Goal: Information Seeking & Learning: Find contact information

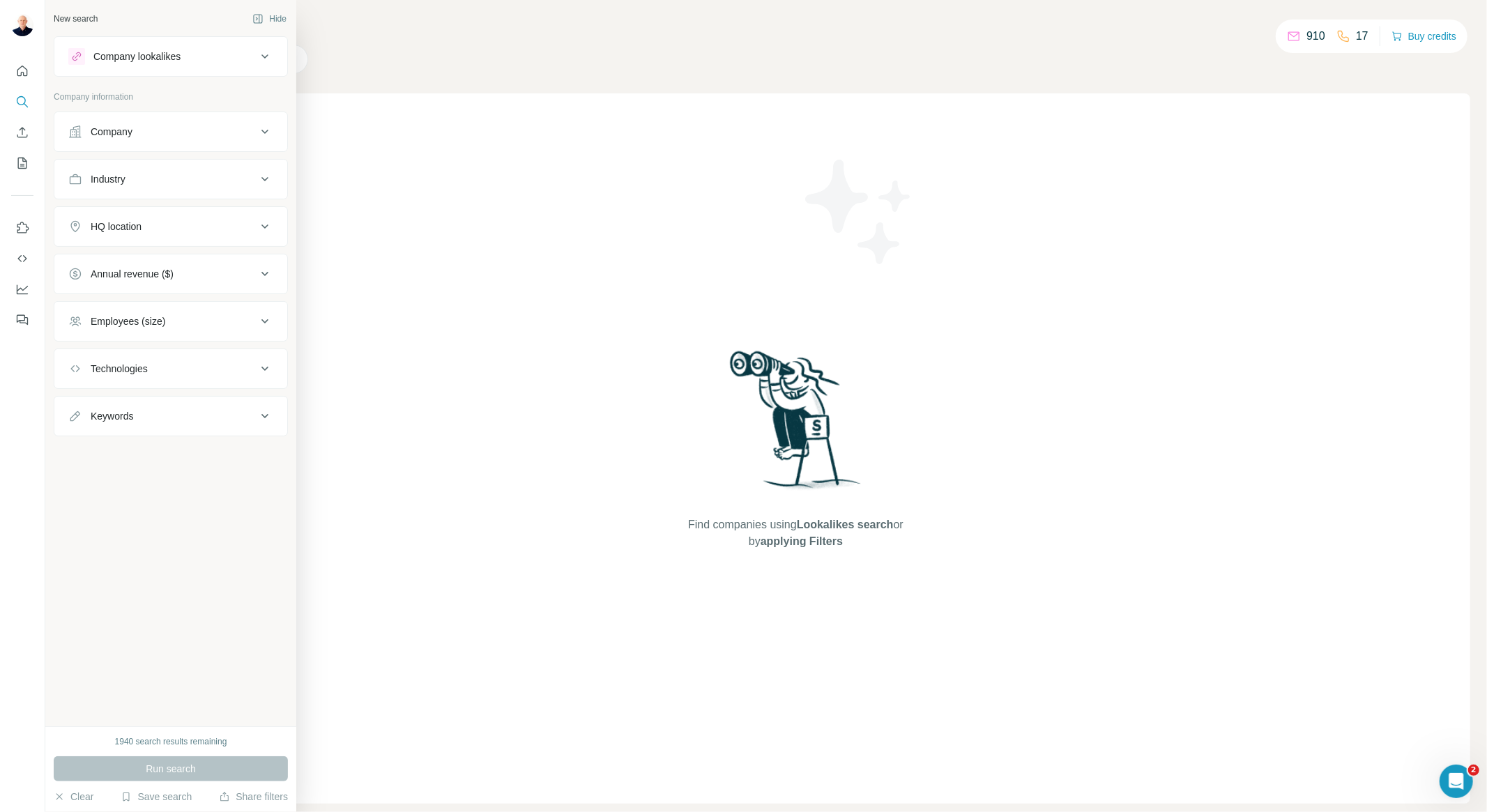
click at [159, 136] on div "Company" at bounding box center [163, 132] width 188 height 14
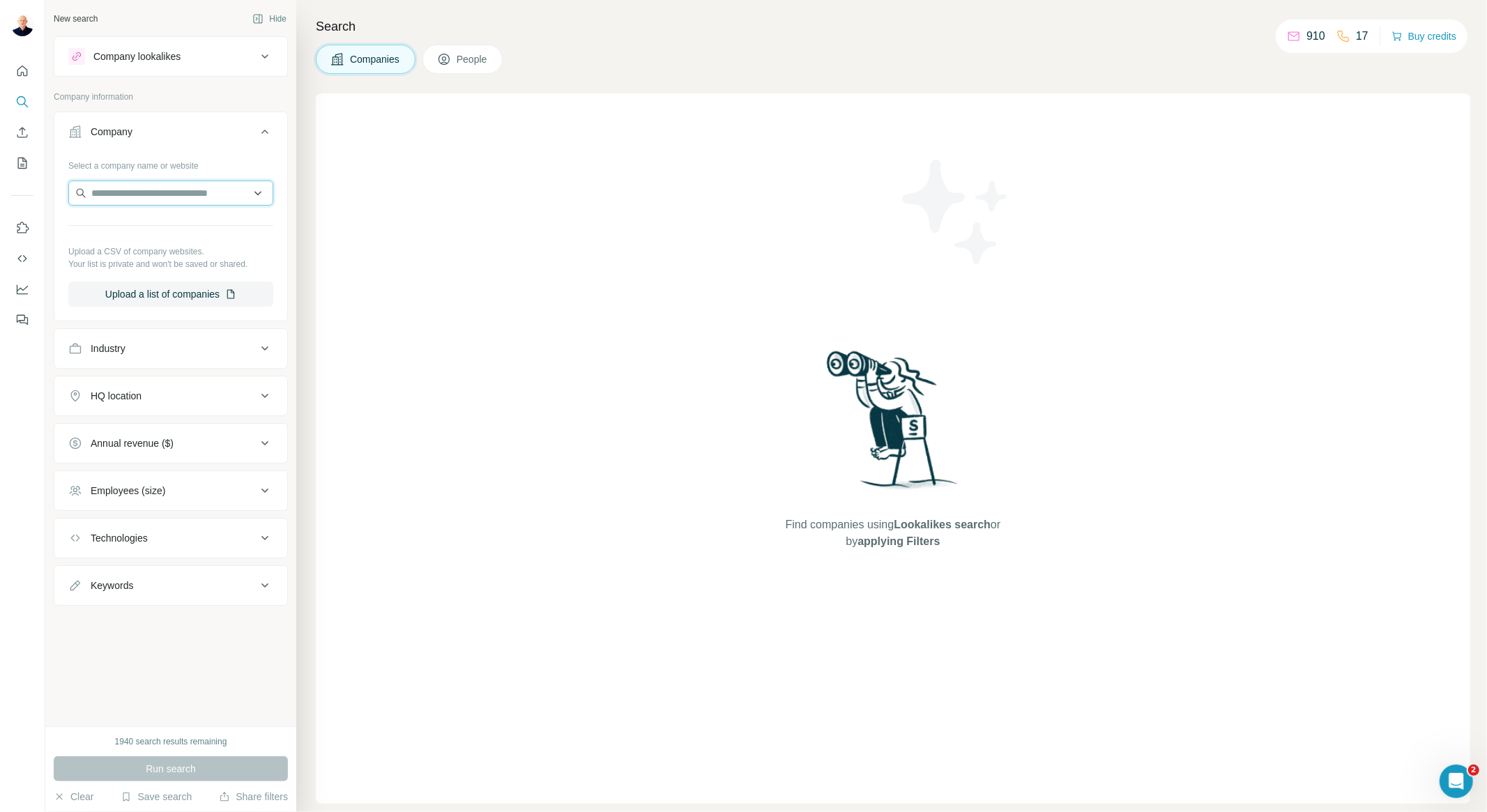
click at [133, 193] on input "text" at bounding box center [171, 193] width 205 height 25
type input "***"
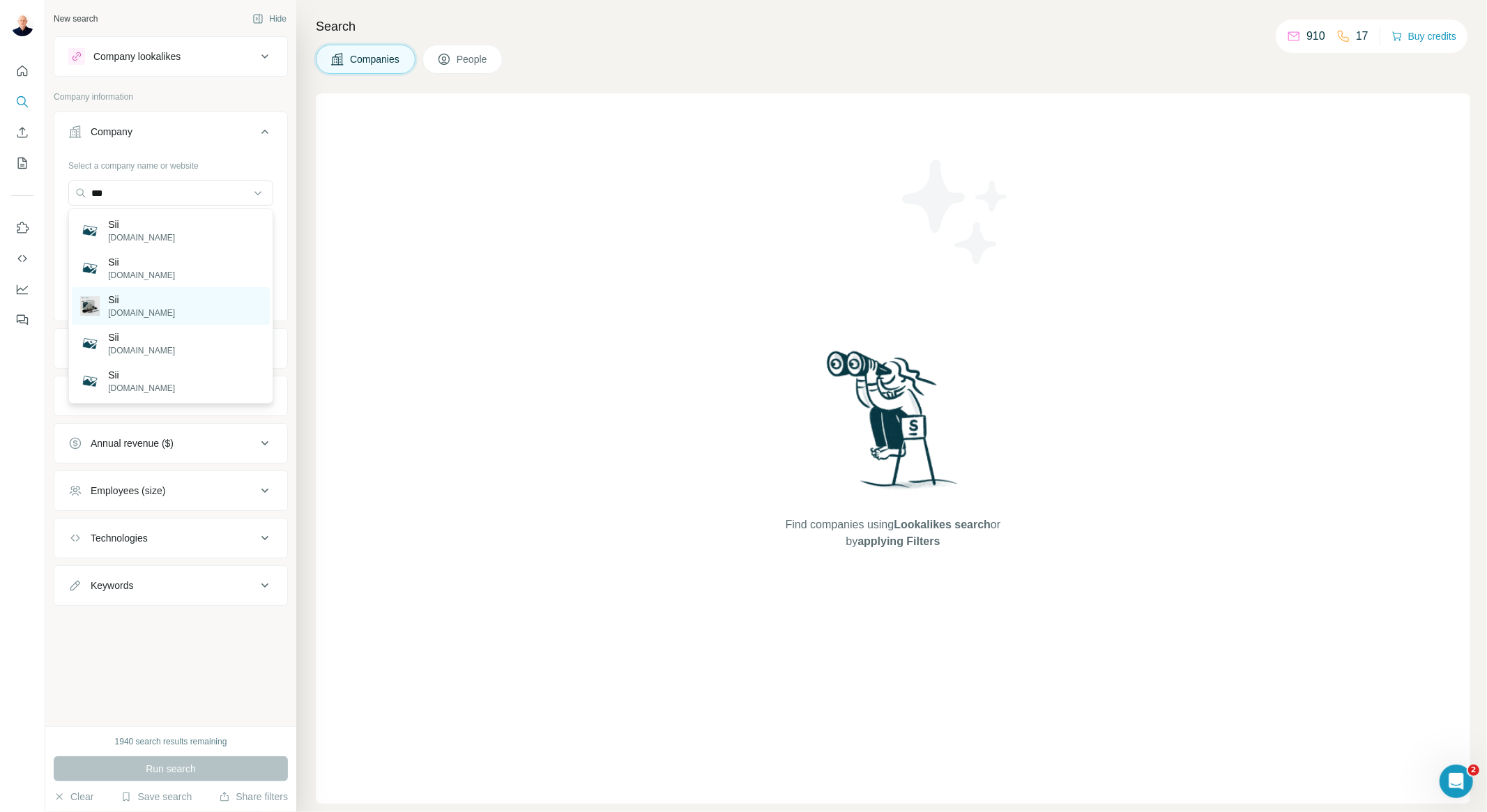
click at [189, 303] on div "Sii [DOMAIN_NAME]" at bounding box center [170, 306] width 198 height 38
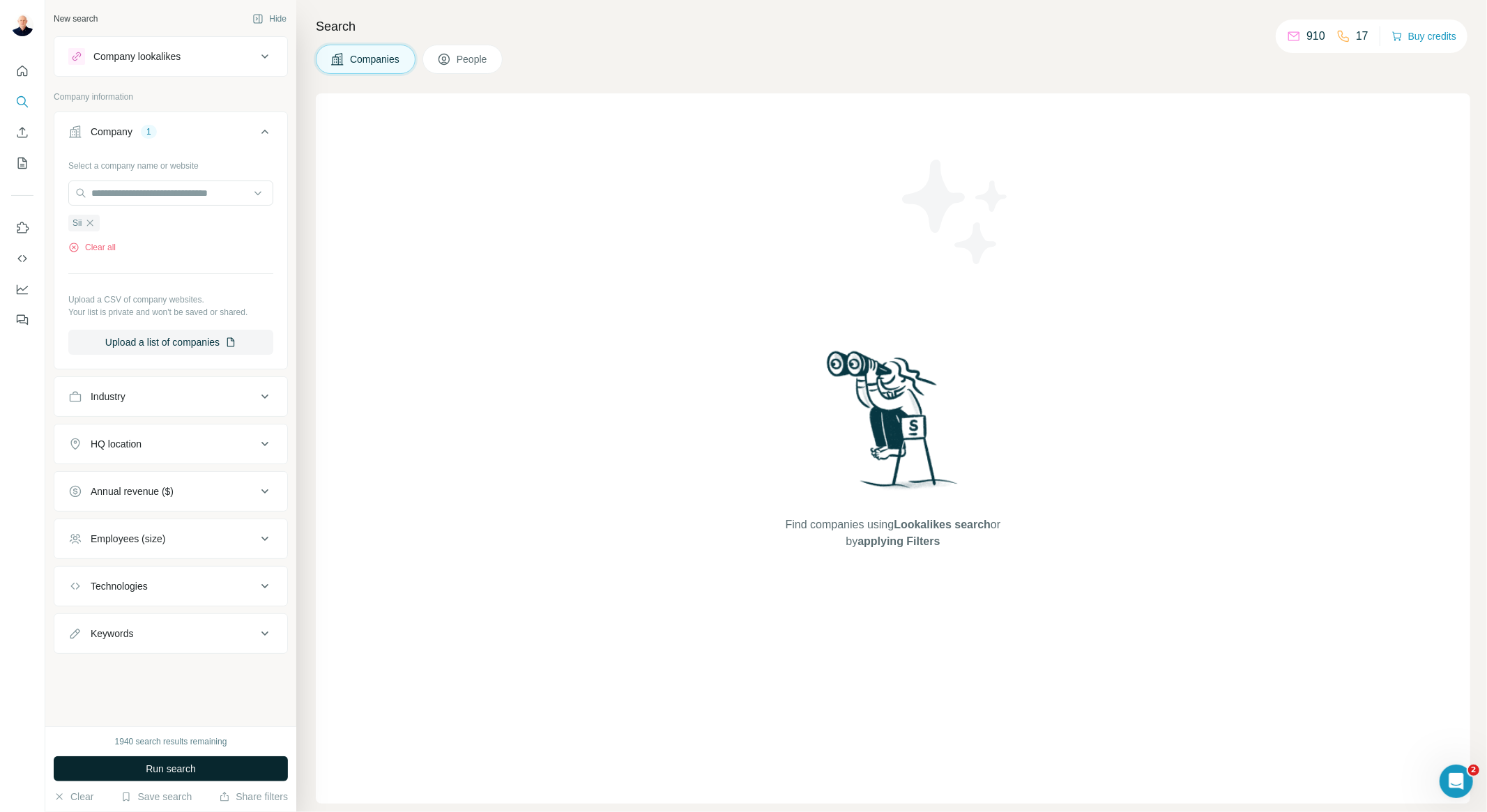
click at [180, 770] on span "Run search" at bounding box center [170, 769] width 50 height 14
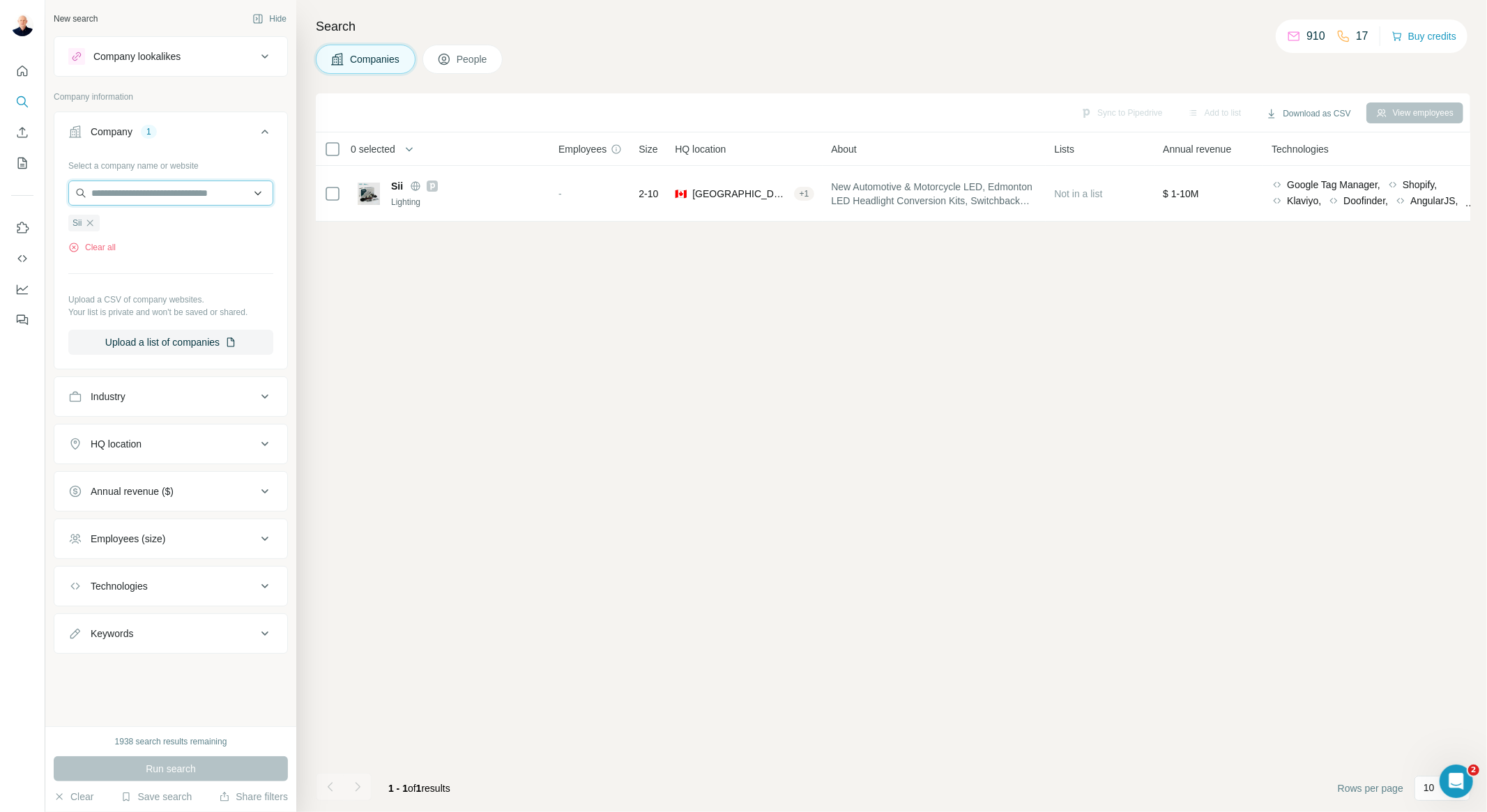
click at [147, 191] on input "text" at bounding box center [171, 193] width 205 height 25
click at [469, 57] on span "People" at bounding box center [473, 59] width 32 height 14
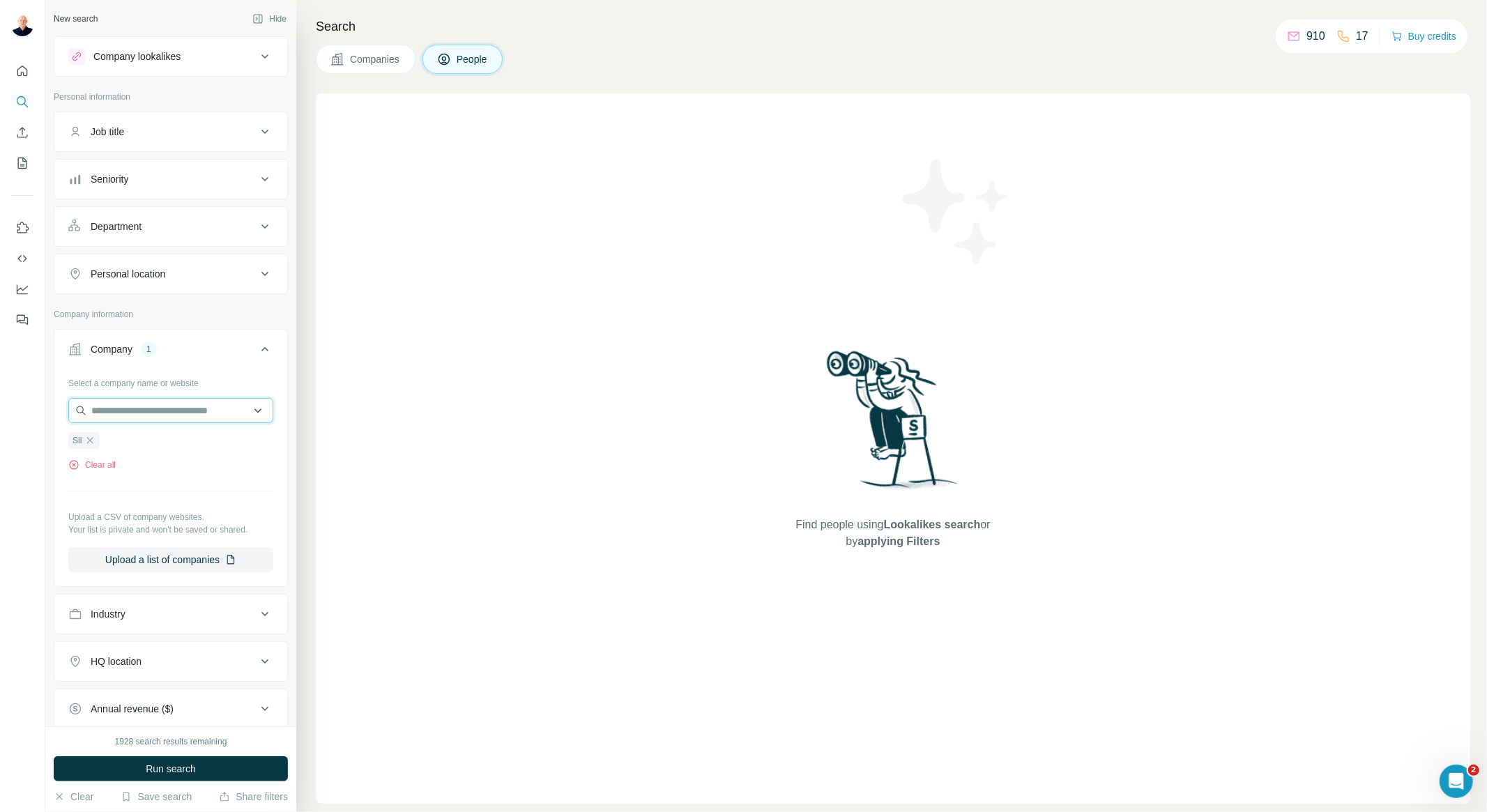
click at [107, 410] on input "text" at bounding box center [171, 411] width 205 height 25
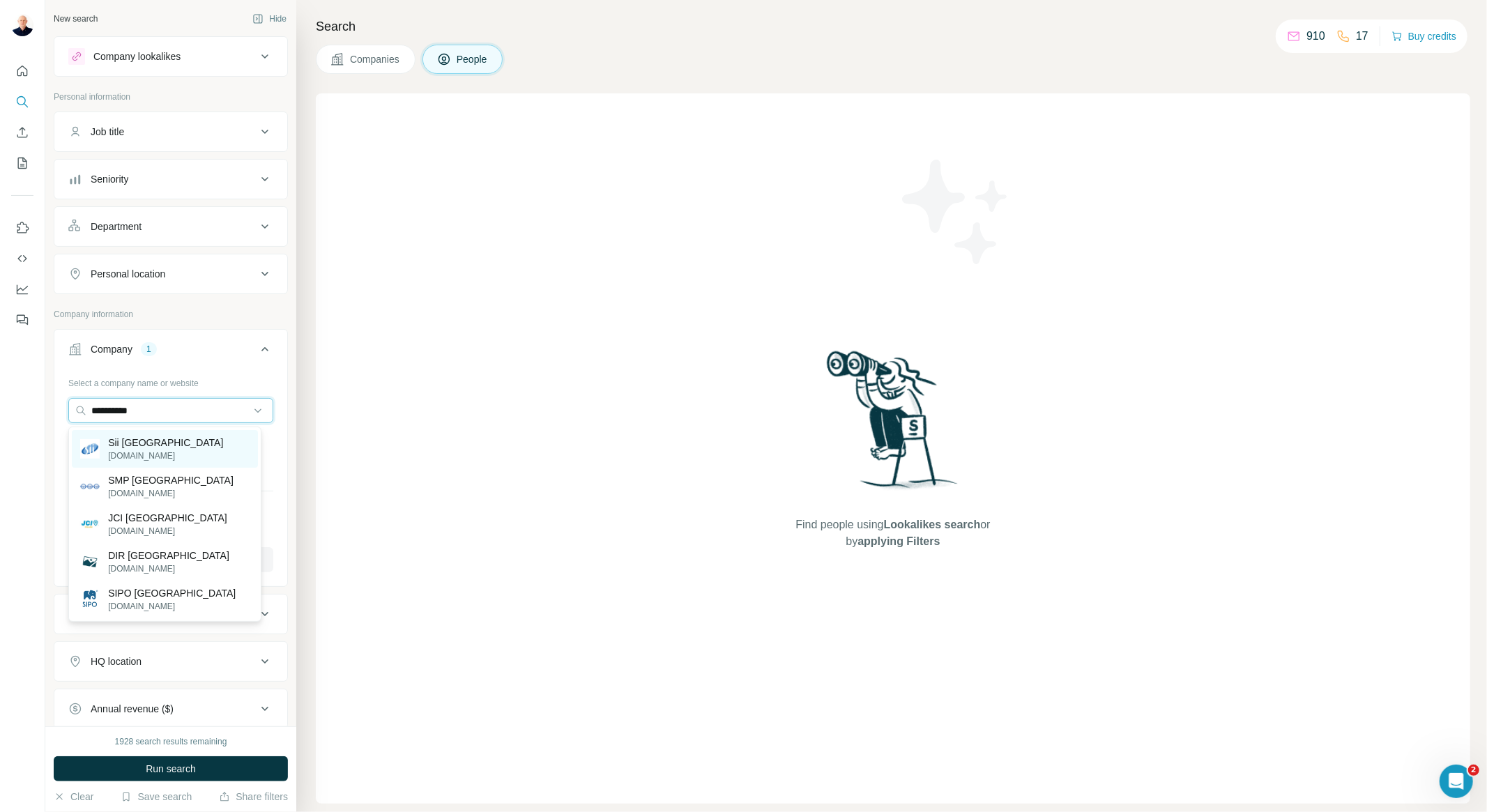
type input "**********"
click at [123, 438] on p "Sii [GEOGRAPHIC_DATA]" at bounding box center [165, 442] width 115 height 14
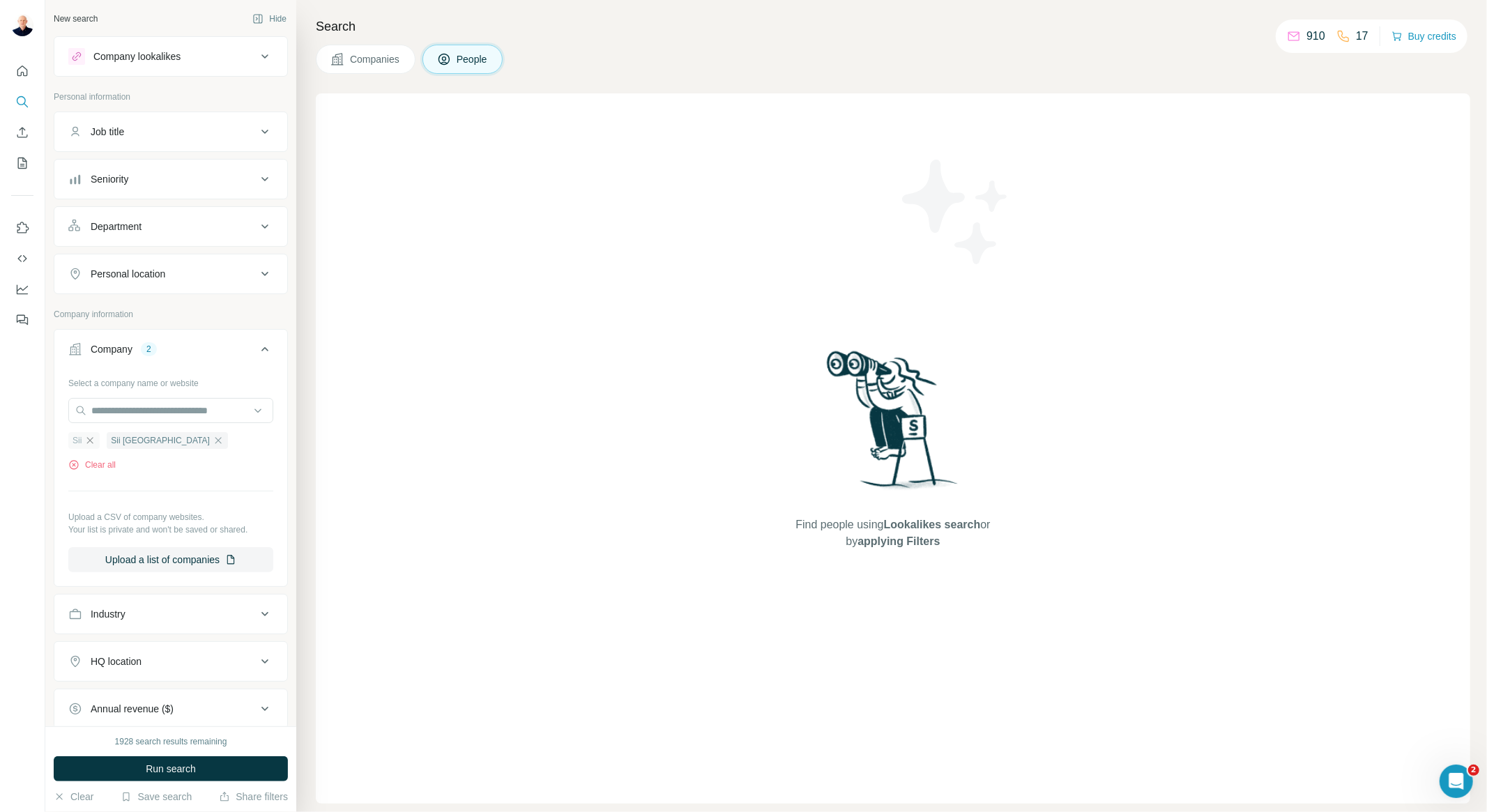
click at [87, 446] on icon "button" at bounding box center [89, 440] width 11 height 11
click at [204, 767] on button "Run search" at bounding box center [171, 768] width 234 height 25
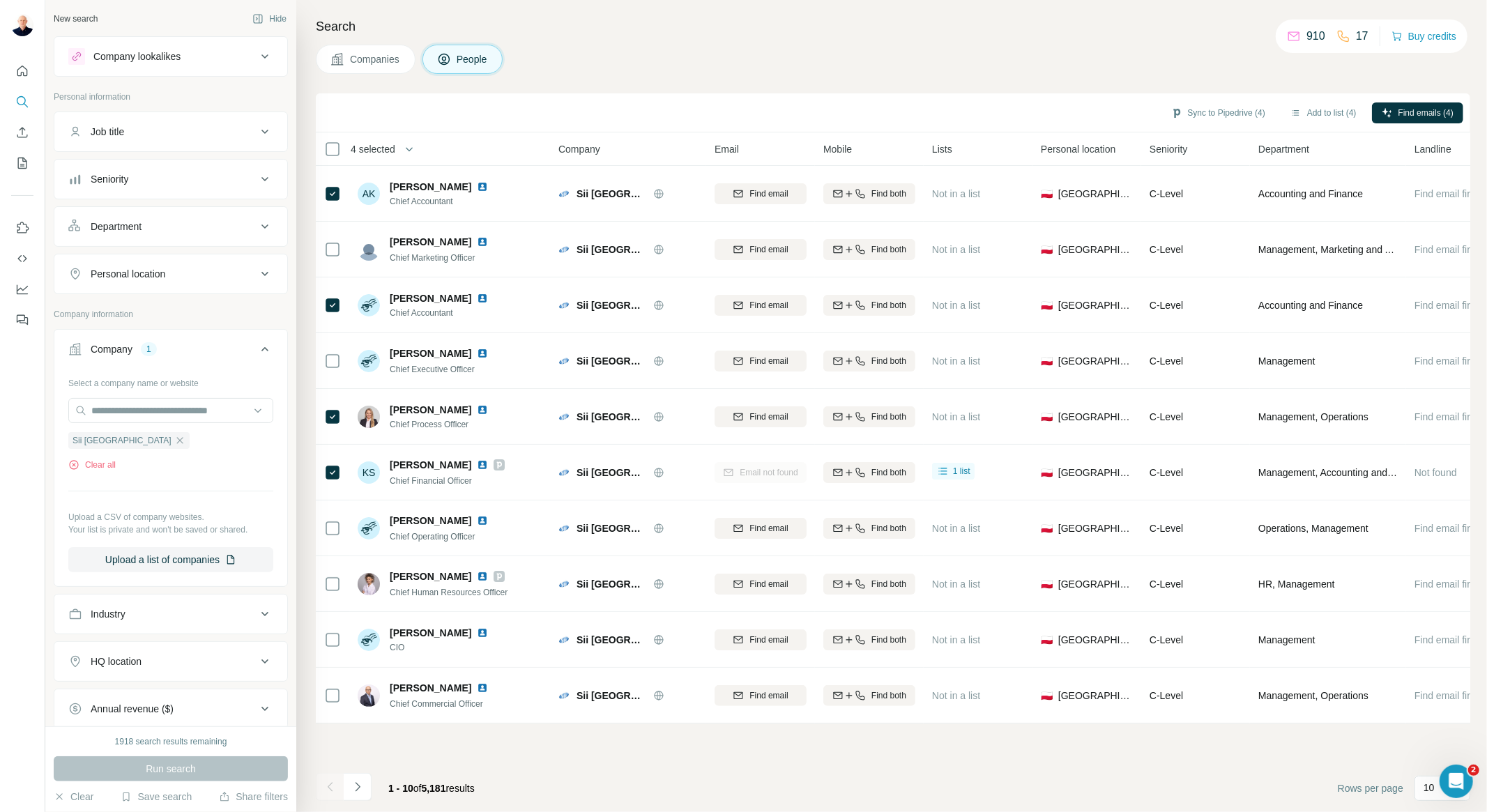
click at [188, 139] on button "Job title" at bounding box center [171, 131] width 233 height 33
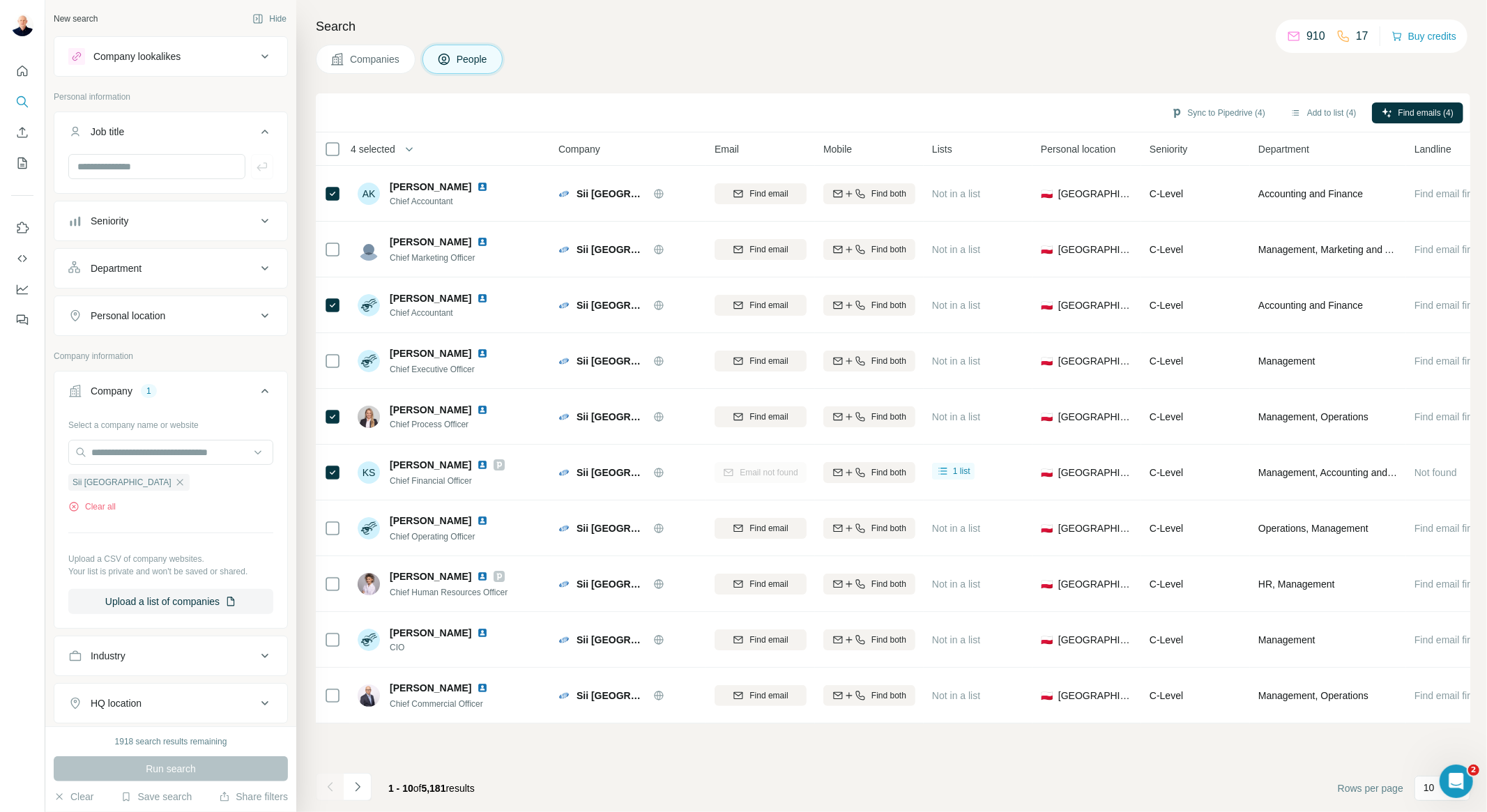
click at [156, 230] on button "Seniority" at bounding box center [171, 220] width 233 height 33
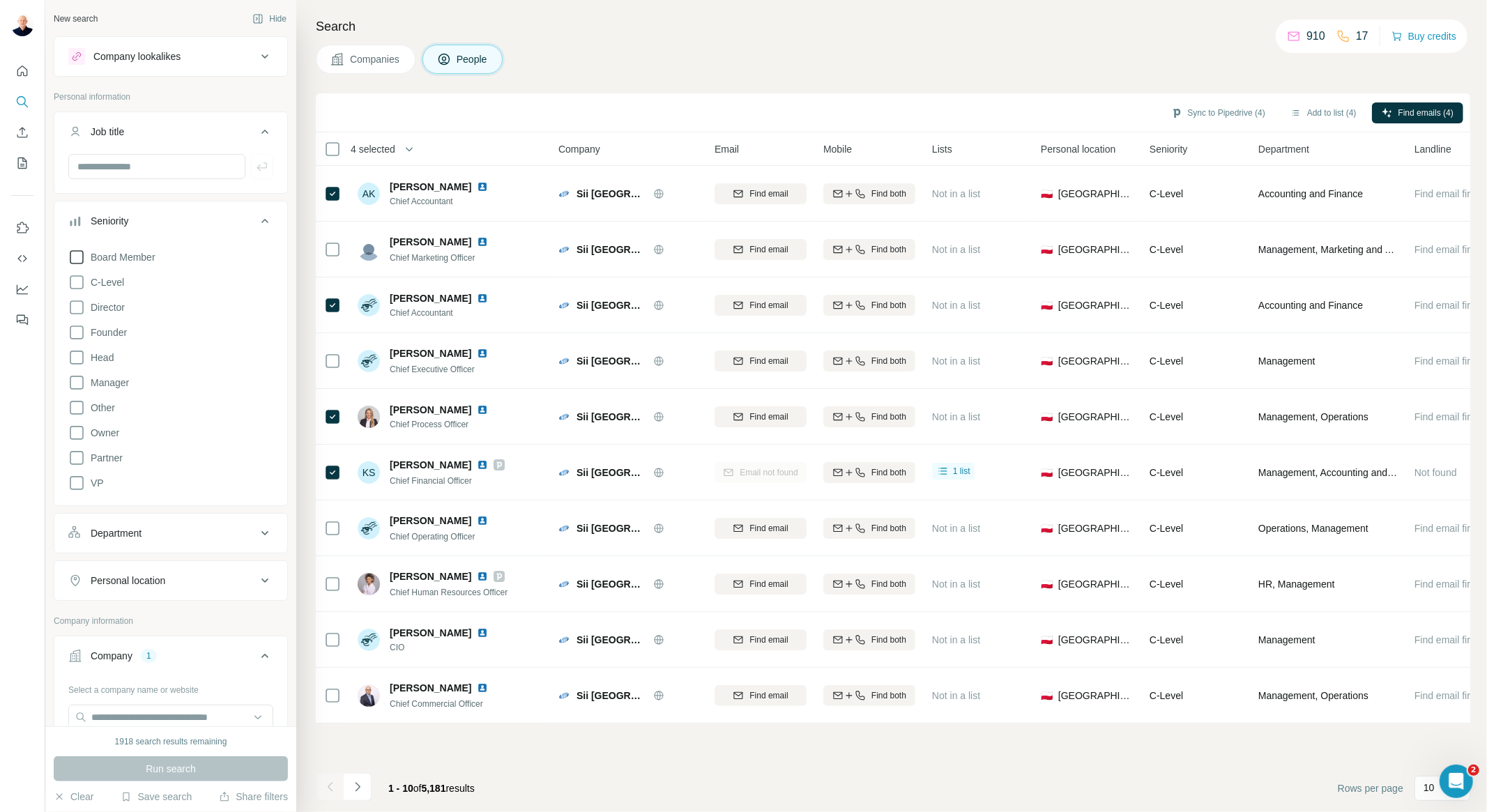
click at [76, 258] on icon at bounding box center [77, 257] width 17 height 17
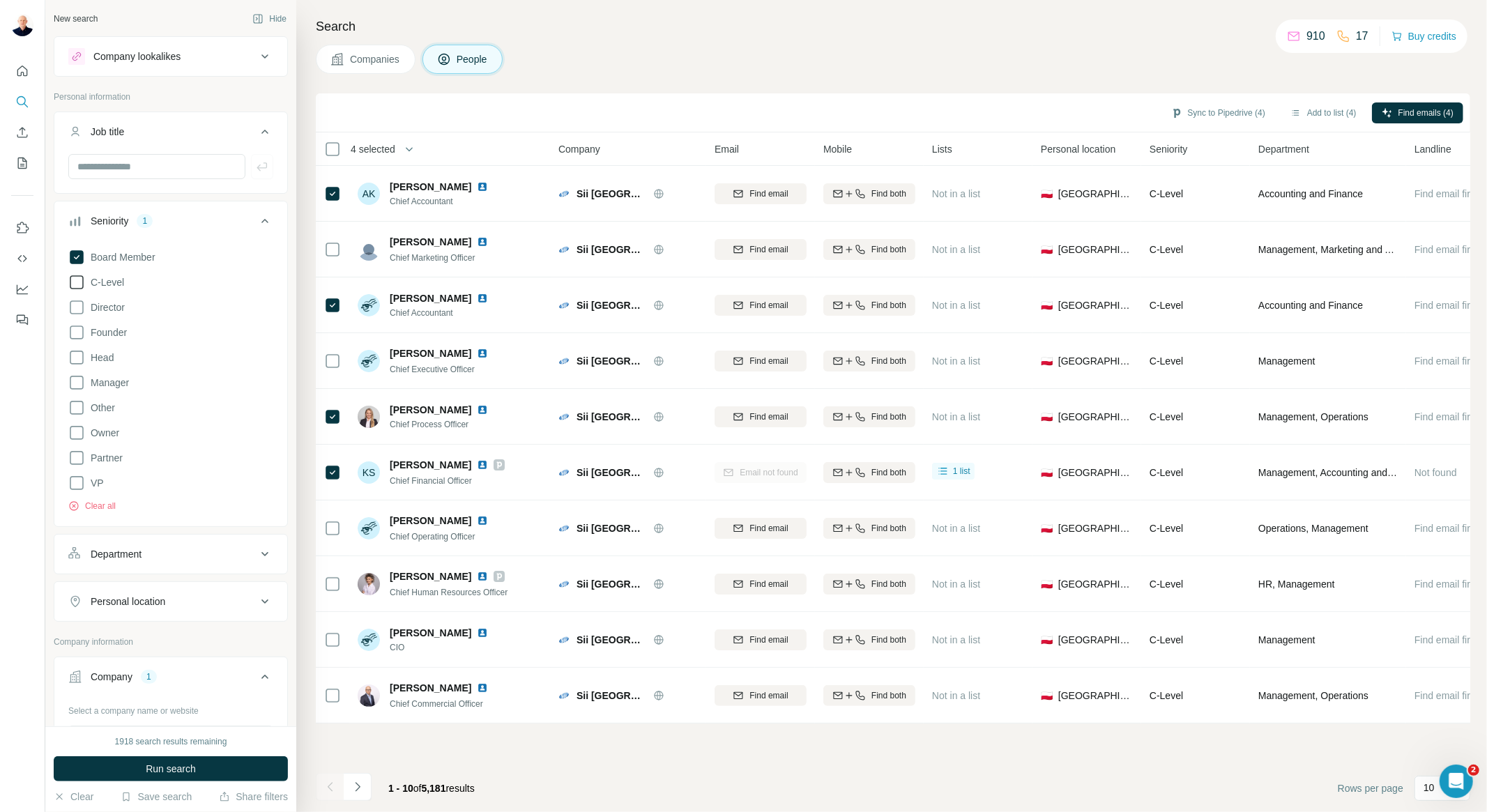
click at [77, 281] on icon at bounding box center [77, 282] width 17 height 17
click at [78, 310] on icon at bounding box center [77, 307] width 17 height 17
click at [76, 484] on icon at bounding box center [77, 483] width 17 height 17
click at [74, 457] on icon at bounding box center [77, 458] width 17 height 17
click at [77, 361] on icon at bounding box center [77, 357] width 17 height 17
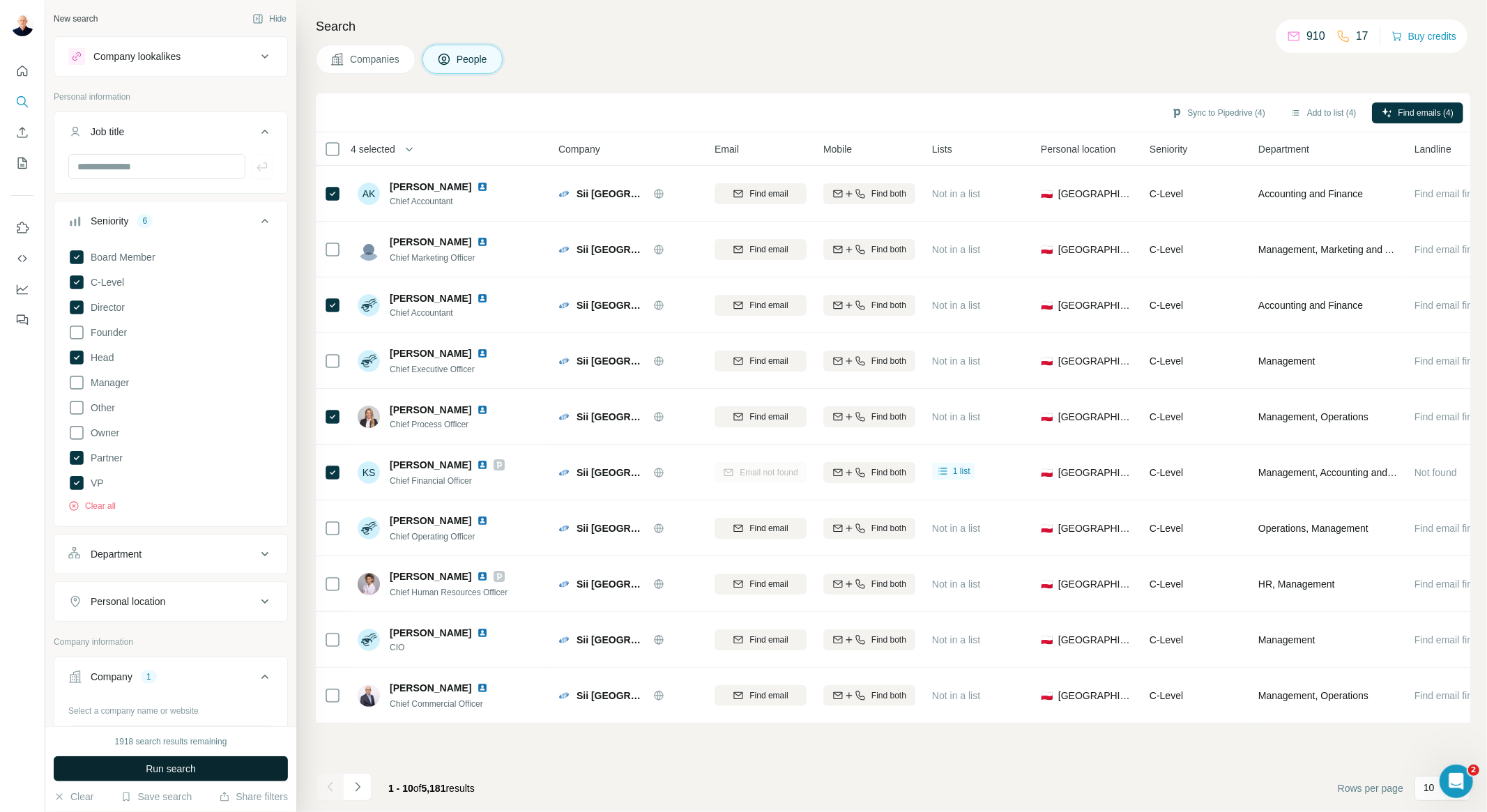
click at [146, 764] on span "Run search" at bounding box center [170, 769] width 50 height 14
click at [1429, 792] on p "10" at bounding box center [1429, 787] width 11 height 14
click at [1442, 679] on div "60" at bounding box center [1443, 682] width 32 height 14
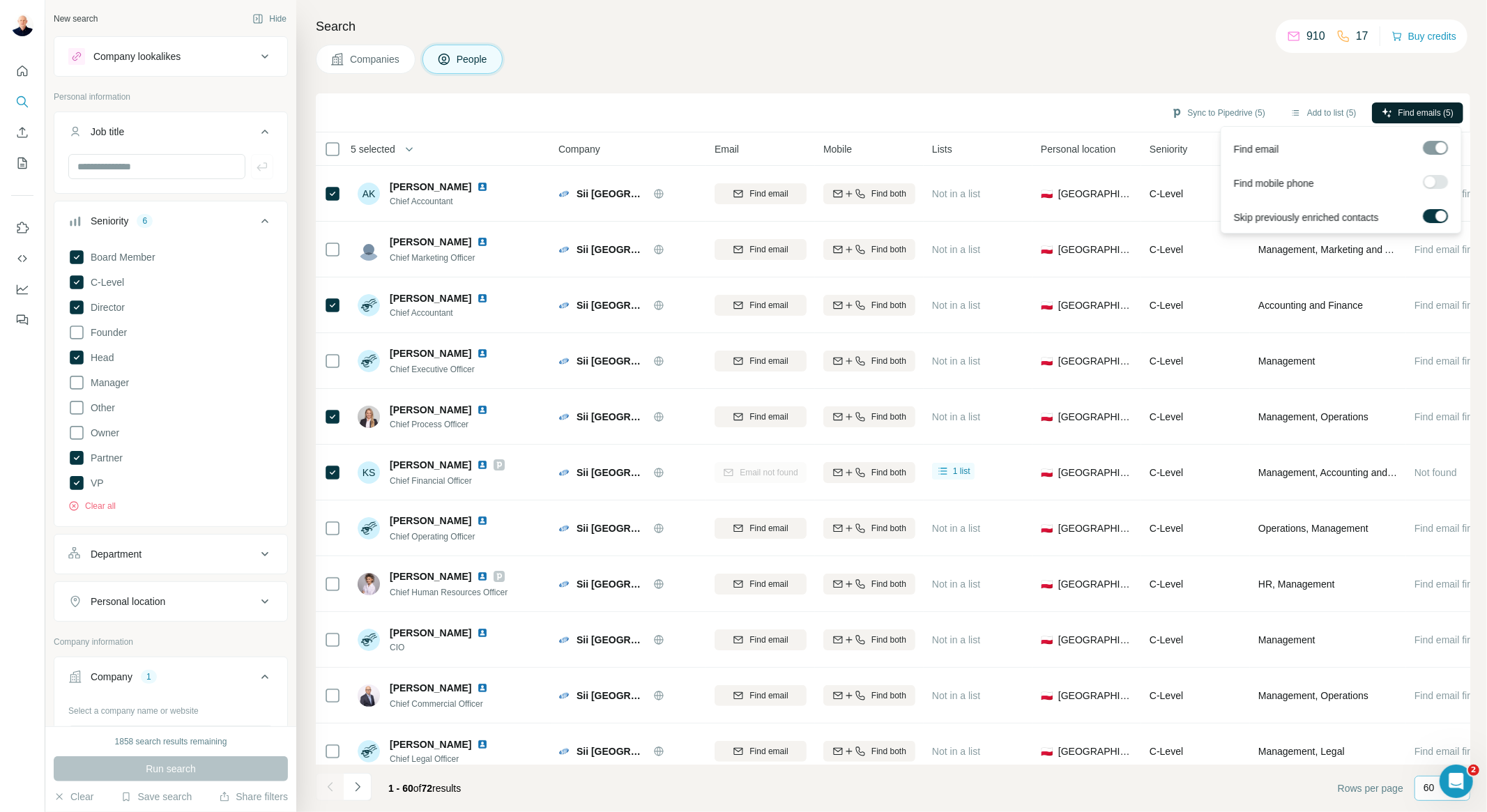
click at [1436, 102] on button "Find emails (5)" at bounding box center [1418, 112] width 91 height 21
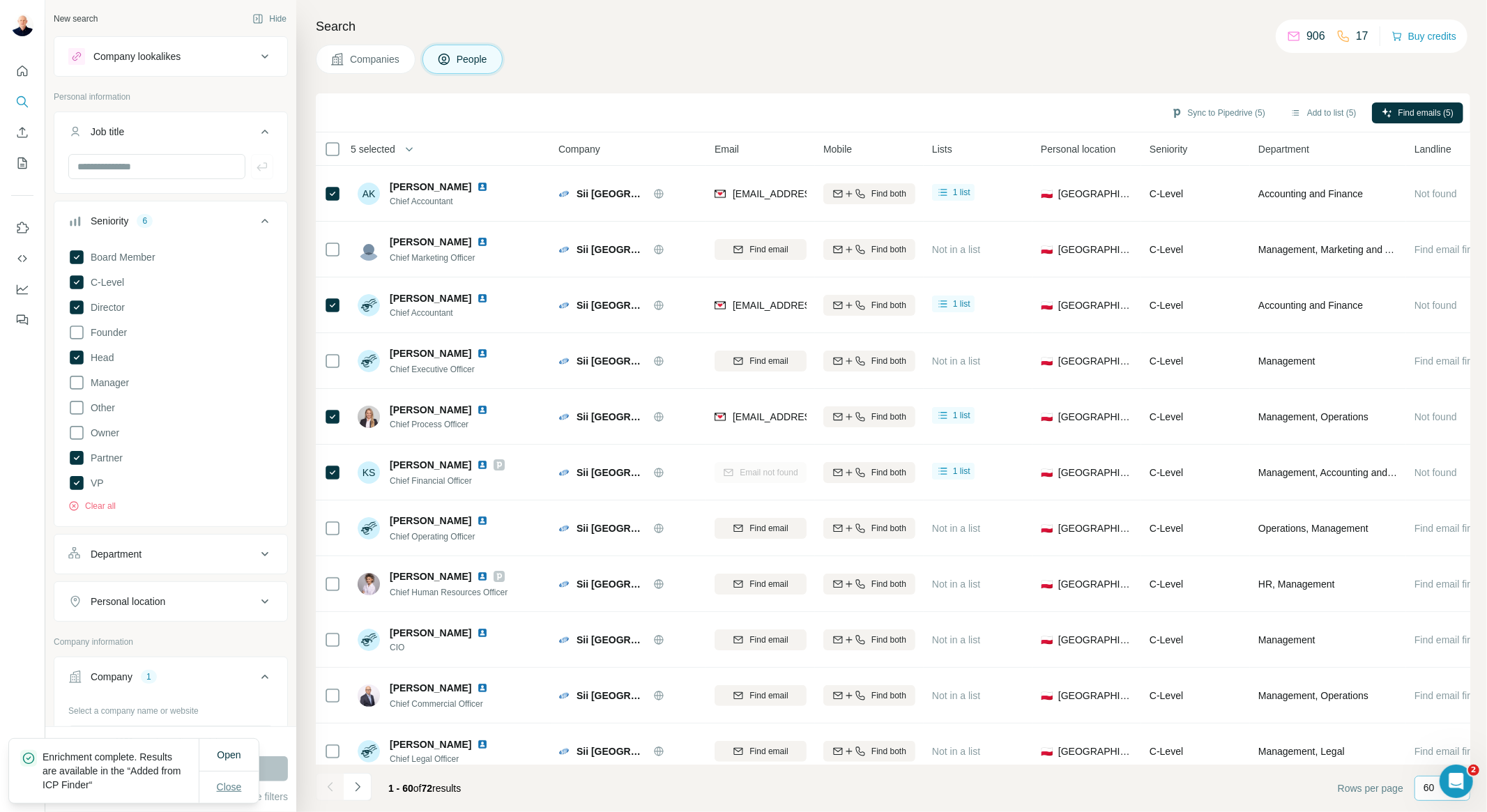
click at [228, 790] on span "Close" at bounding box center [229, 787] width 25 height 14
click at [216, 551] on div "Department" at bounding box center [163, 554] width 188 height 14
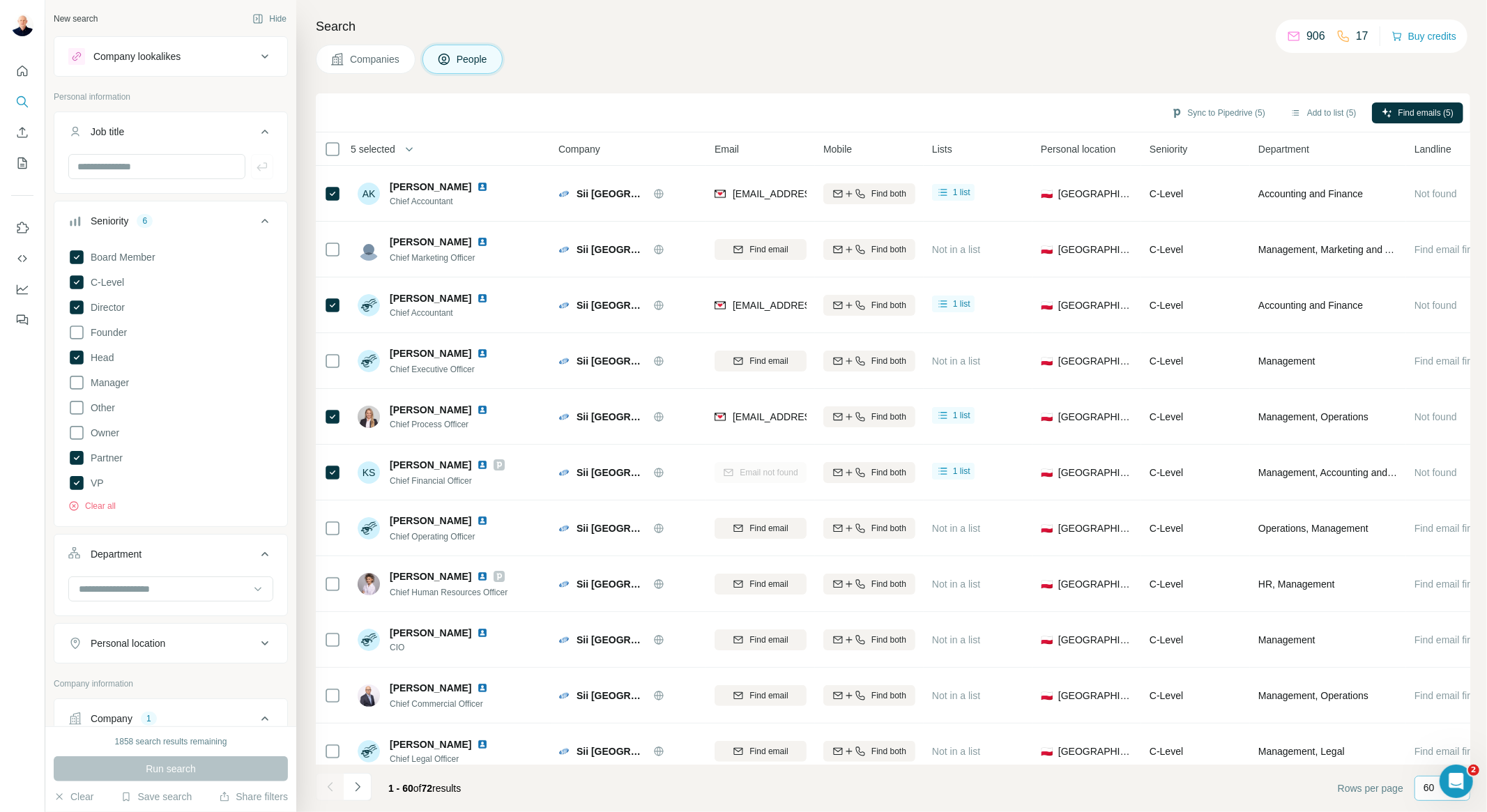
click at [401, 60] on span "Companies" at bounding box center [375, 59] width 51 height 14
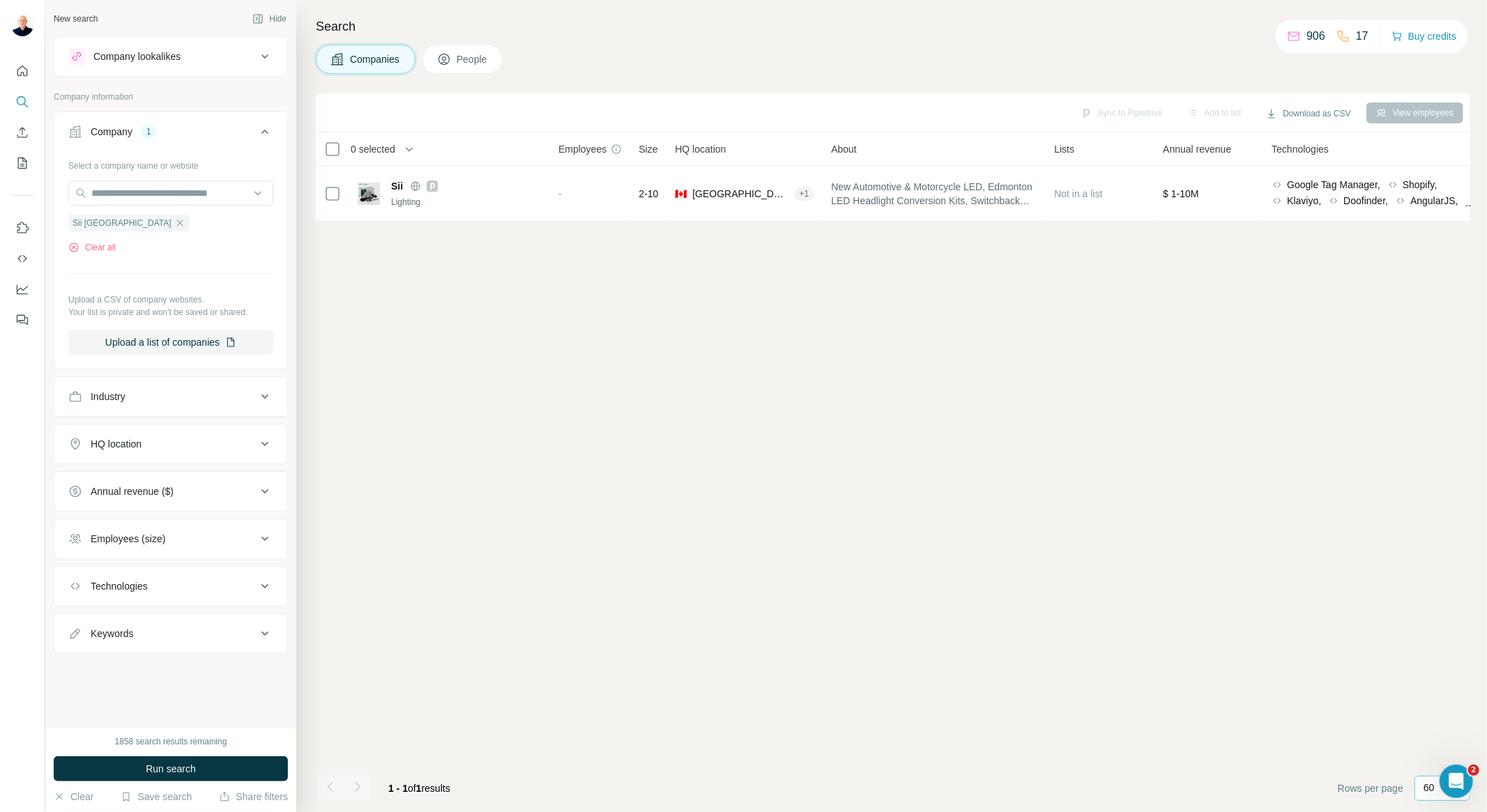
click at [452, 51] on button "People" at bounding box center [463, 59] width 81 height 29
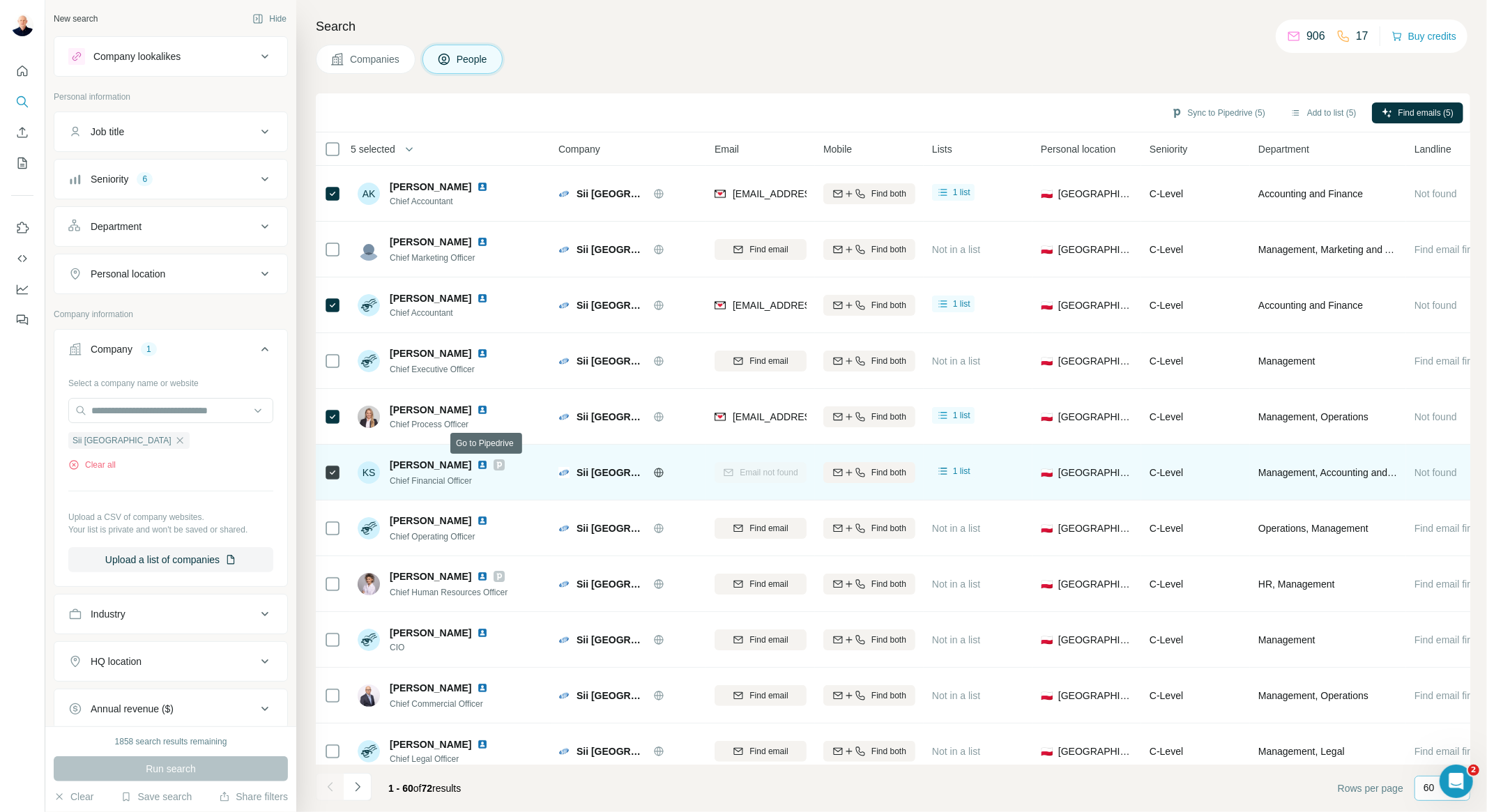
drag, startPoint x: 489, startPoint y: 464, endPoint x: 469, endPoint y: 465, distance: 20.0
click at [477, 464] on img at bounding box center [483, 465] width 11 height 11
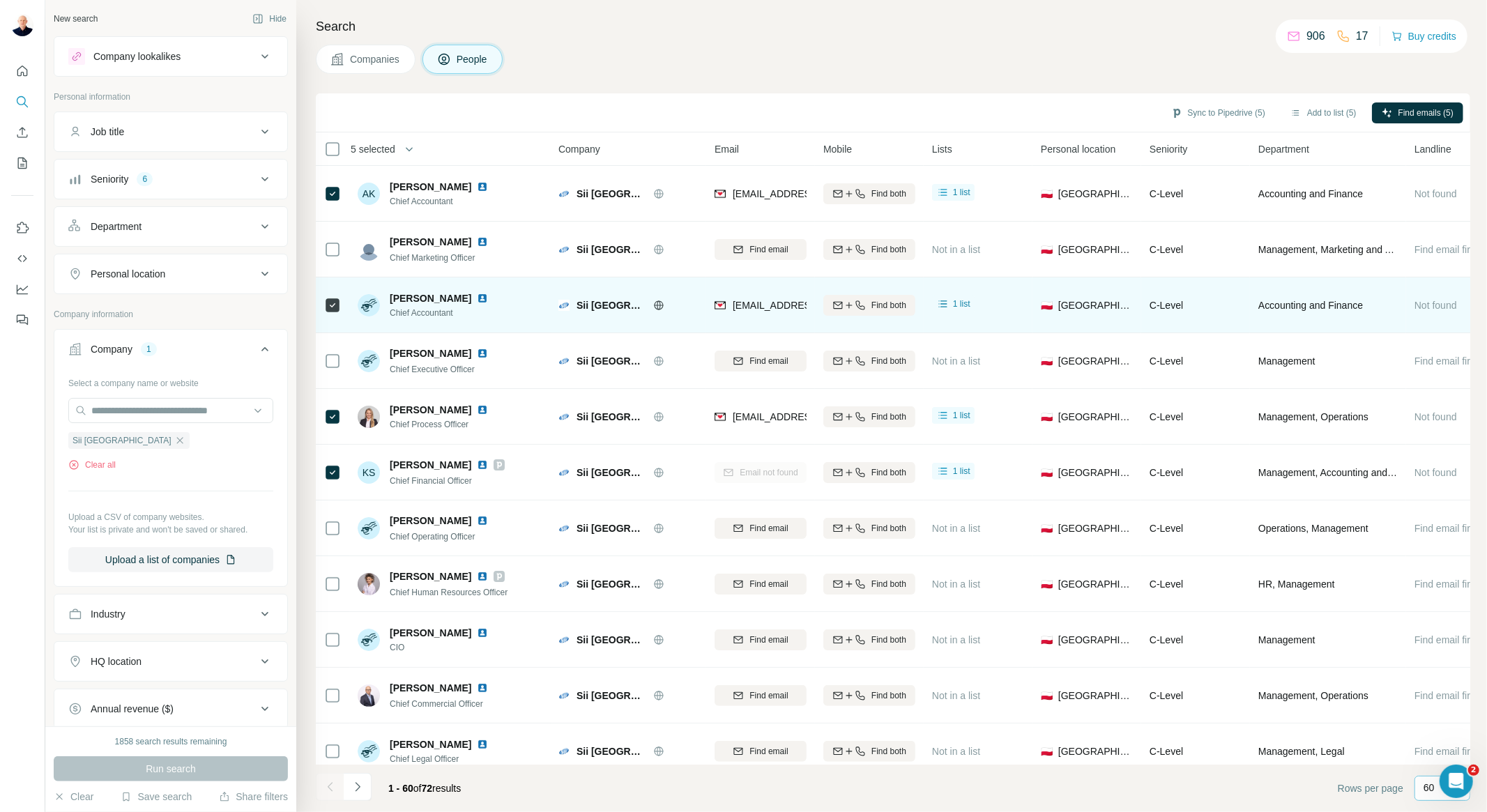
click at [488, 300] on img at bounding box center [483, 298] width 11 height 11
click at [877, 308] on span "Find both" at bounding box center [889, 305] width 35 height 12
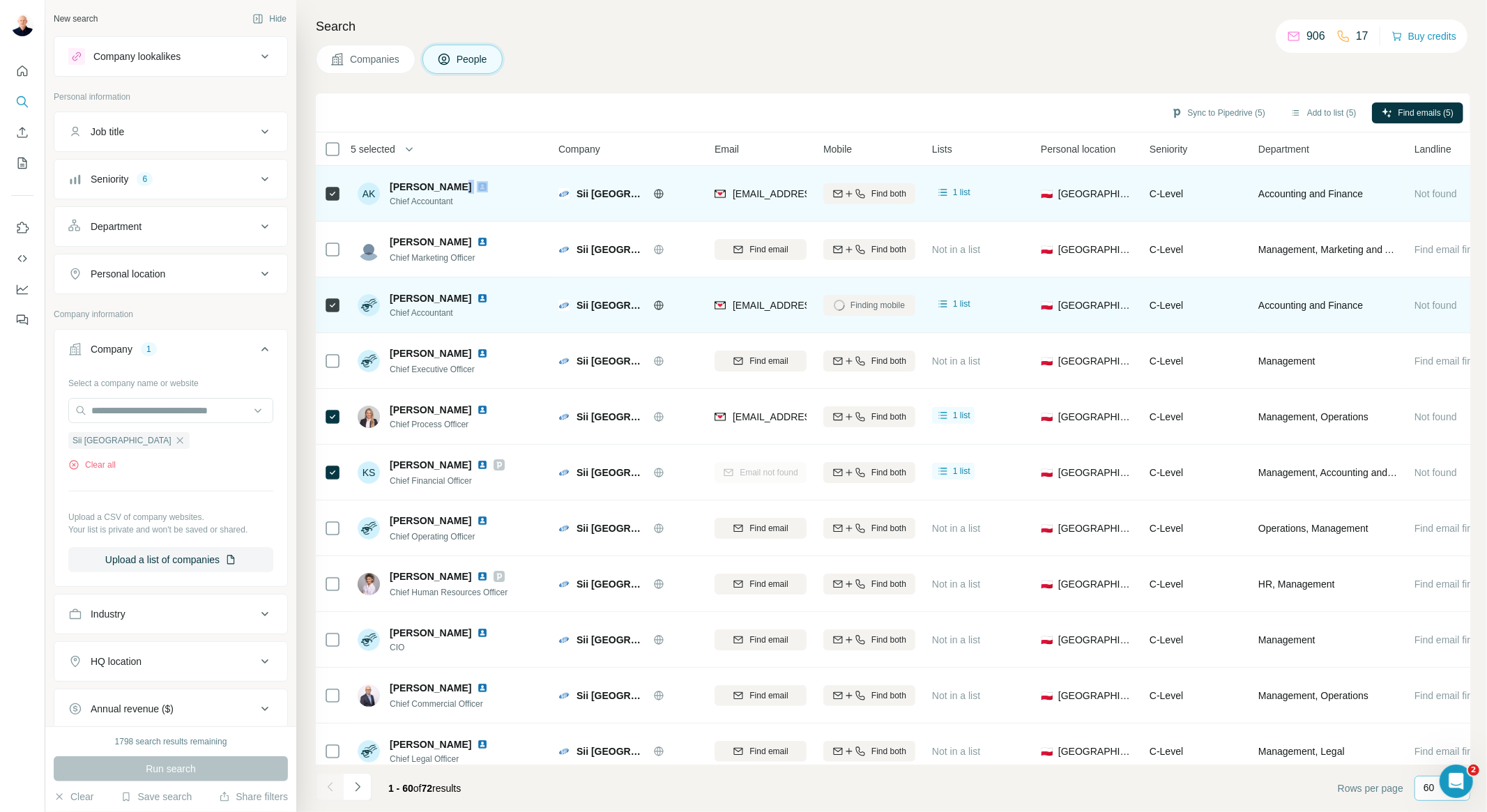
drag, startPoint x: 453, startPoint y: 186, endPoint x: 479, endPoint y: 181, distance: 26.5
click at [479, 181] on div "[PERSON_NAME]" at bounding box center [447, 186] width 115 height 14
click at [593, 191] on span "Sii [GEOGRAPHIC_DATA]" at bounding box center [611, 193] width 69 height 14
click at [474, 191] on div "[PERSON_NAME]" at bounding box center [447, 186] width 115 height 14
click at [464, 186] on span "[PERSON_NAME]" at bounding box center [431, 186] width 82 height 14
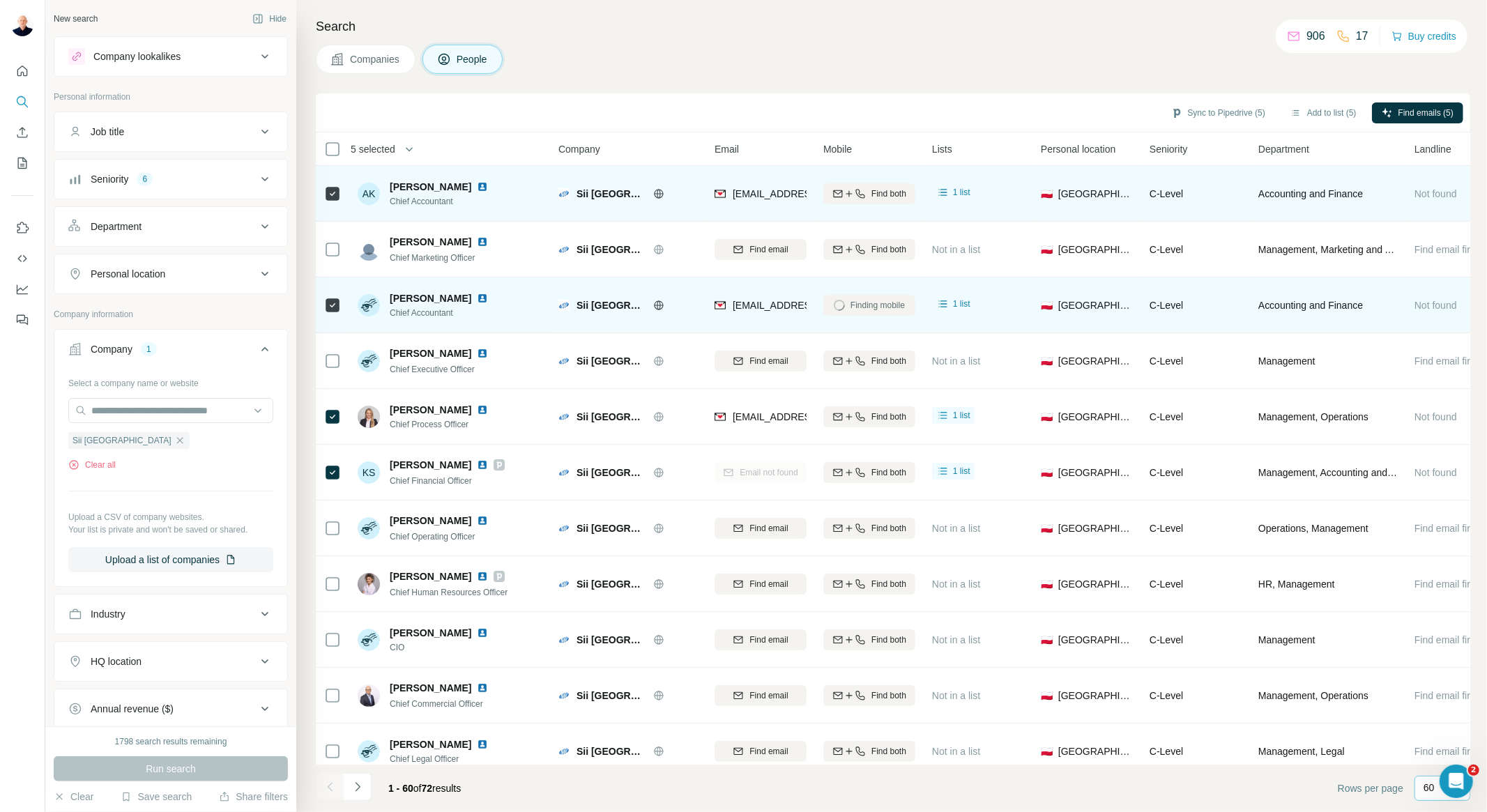
click at [475, 183] on div "[PERSON_NAME]" at bounding box center [447, 186] width 115 height 14
click at [483, 185] on img at bounding box center [483, 186] width 11 height 11
click at [889, 193] on span "Find both" at bounding box center [889, 193] width 35 height 12
drag, startPoint x: 908, startPoint y: 196, endPoint x: 847, endPoint y: 196, distance: 61.0
click at [847, 196] on div "Finding mobile" at bounding box center [869, 193] width 92 height 39
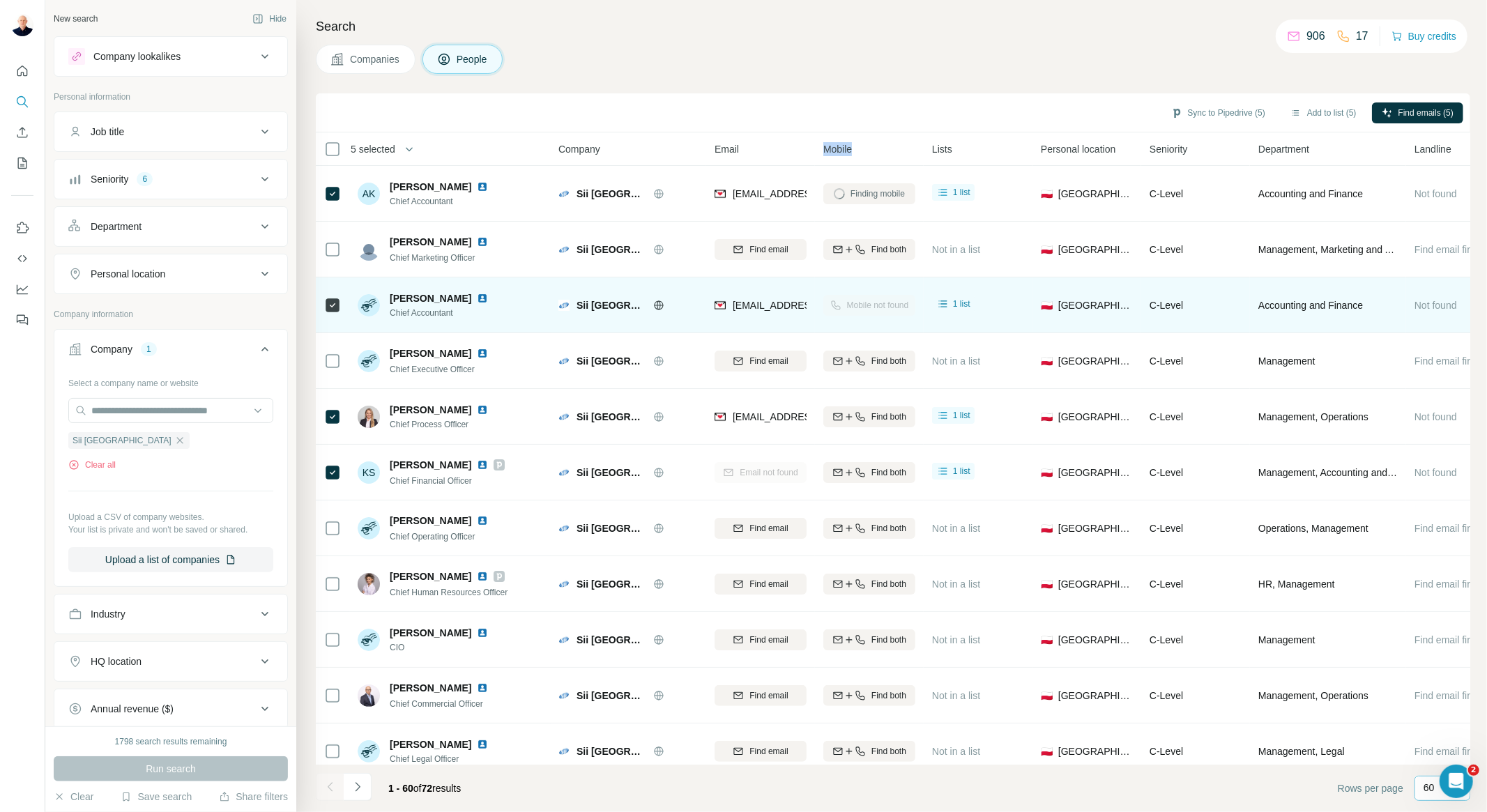
drag, startPoint x: 858, startPoint y: 144, endPoint x: 826, endPoint y: 148, distance: 32.2
click at [826, 148] on div "Mobile" at bounding box center [869, 149] width 92 height 16
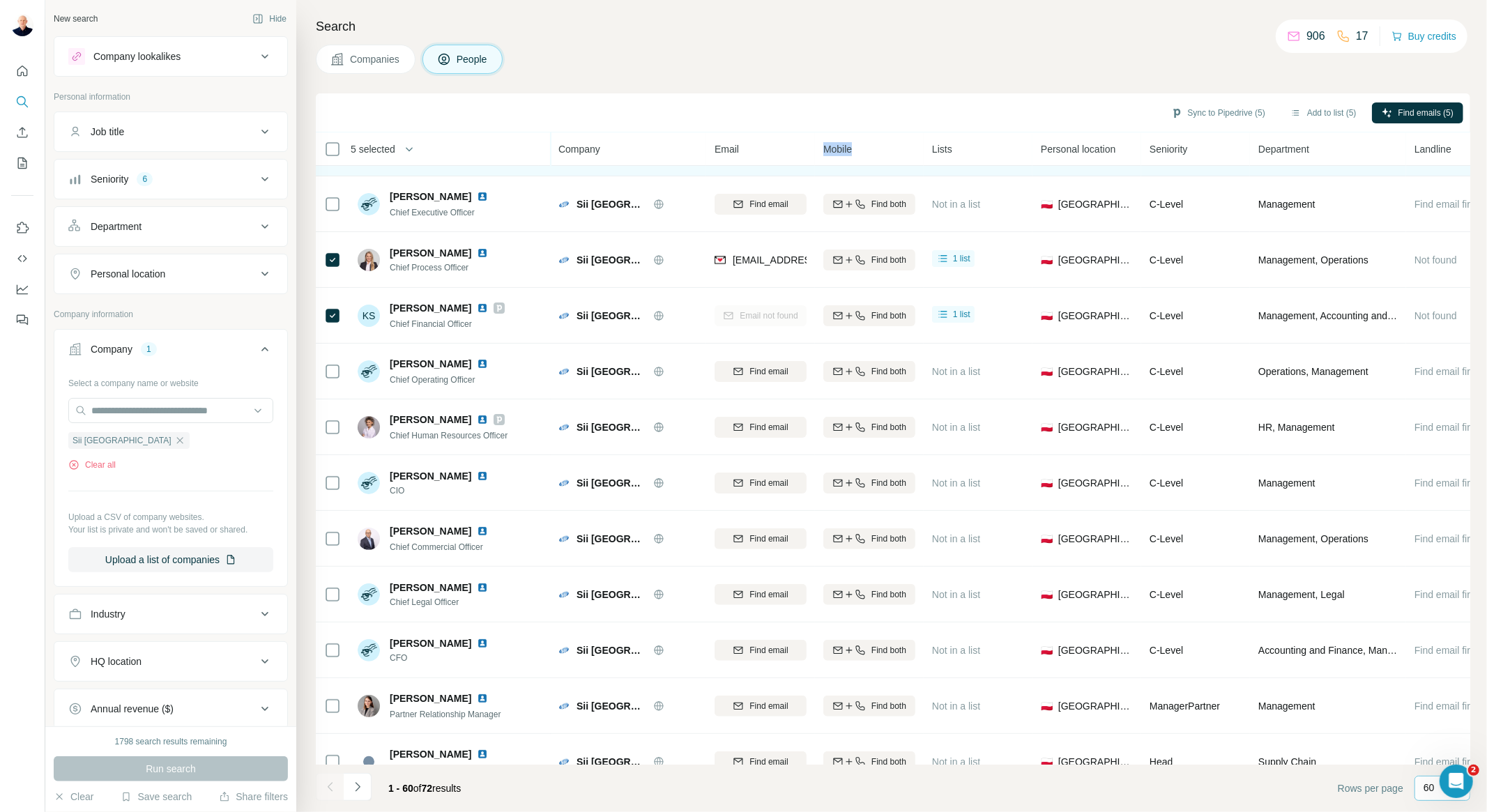
scroll to position [464, 0]
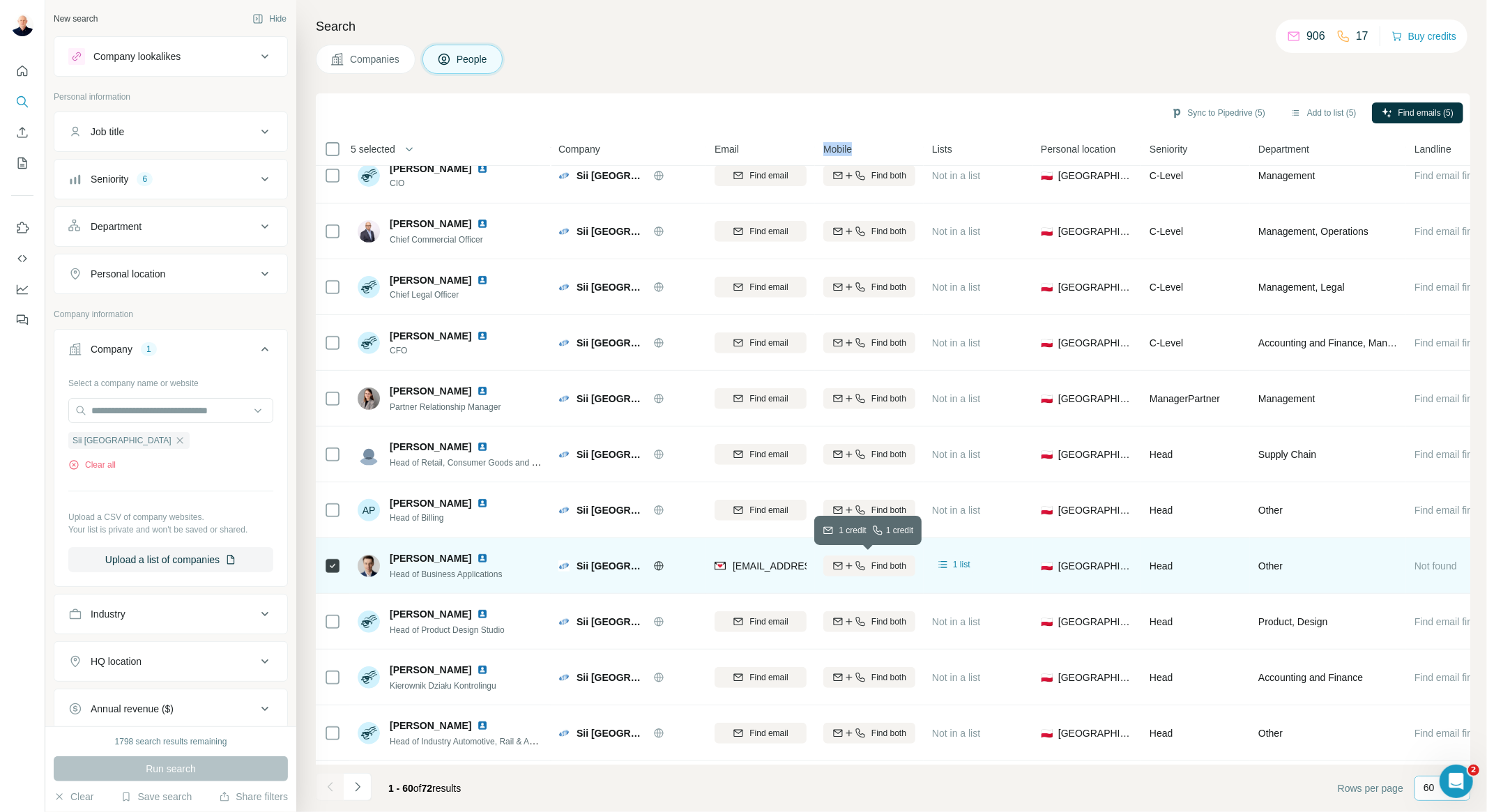
click at [897, 566] on span "Find both" at bounding box center [889, 565] width 35 height 12
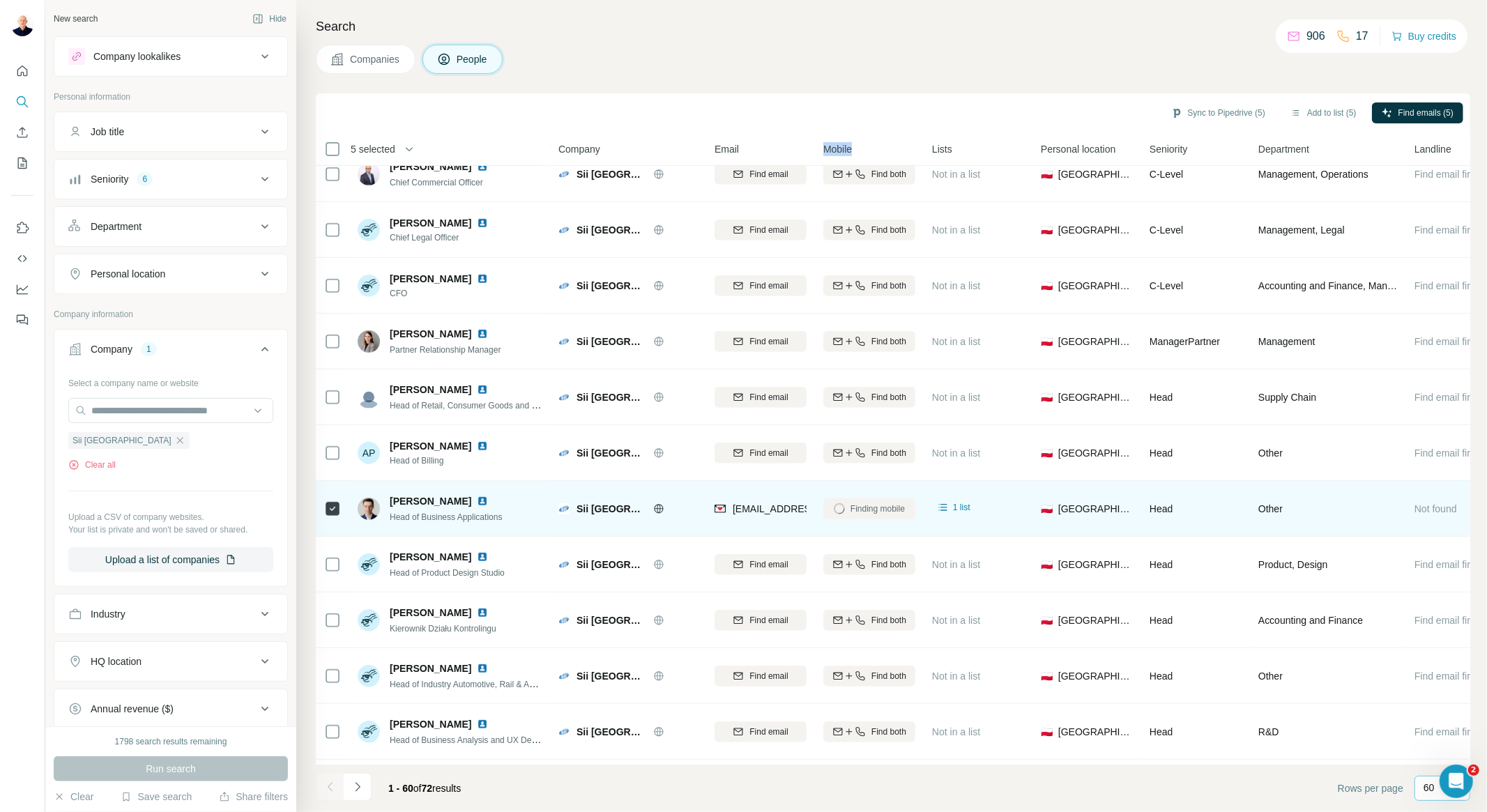
scroll to position [774, 0]
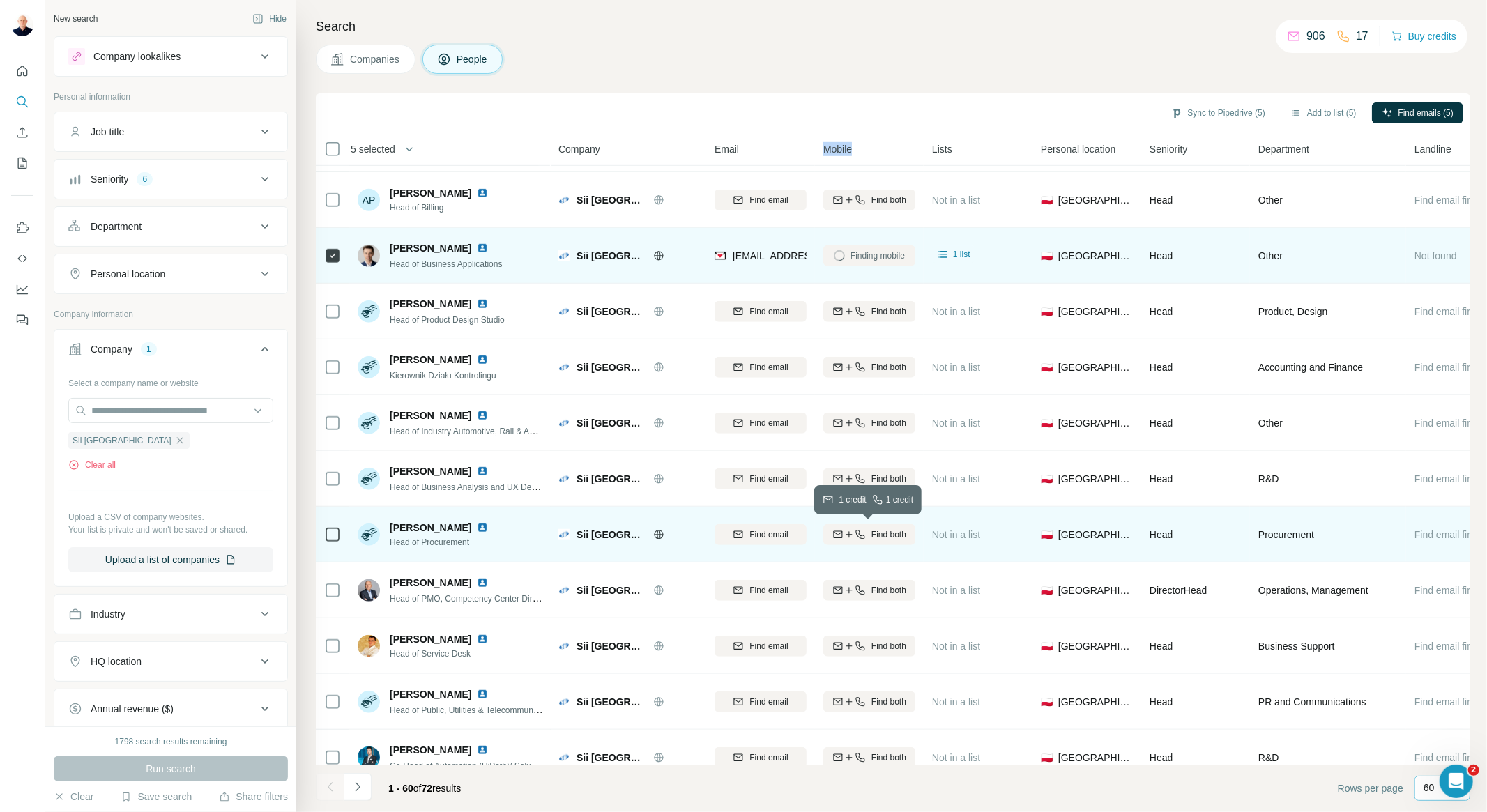
click at [890, 537] on span "Find both" at bounding box center [889, 535] width 35 height 12
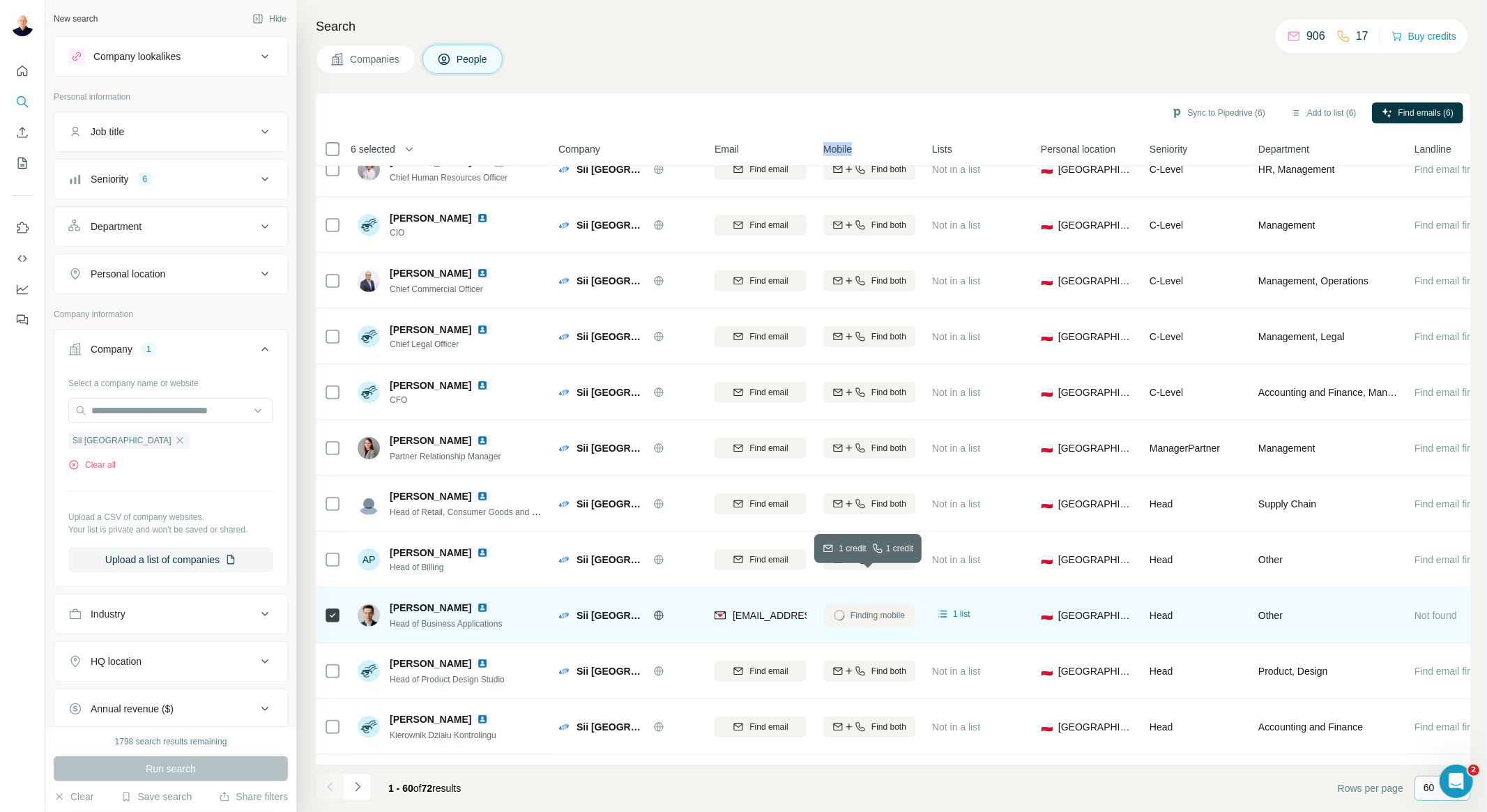
scroll to position [387, 0]
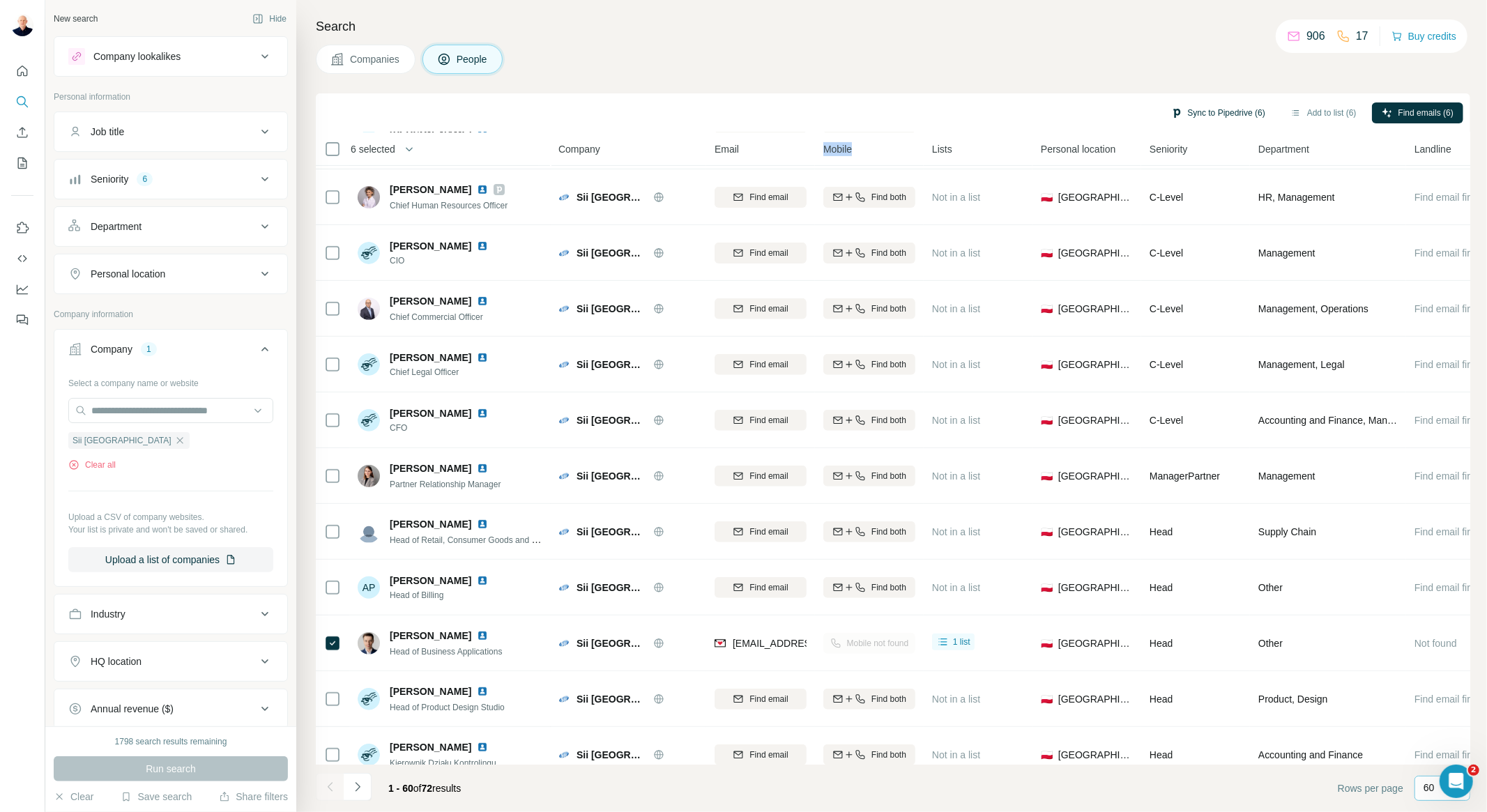
click at [1221, 106] on button "Sync to Pipedrive (6)" at bounding box center [1218, 112] width 113 height 21
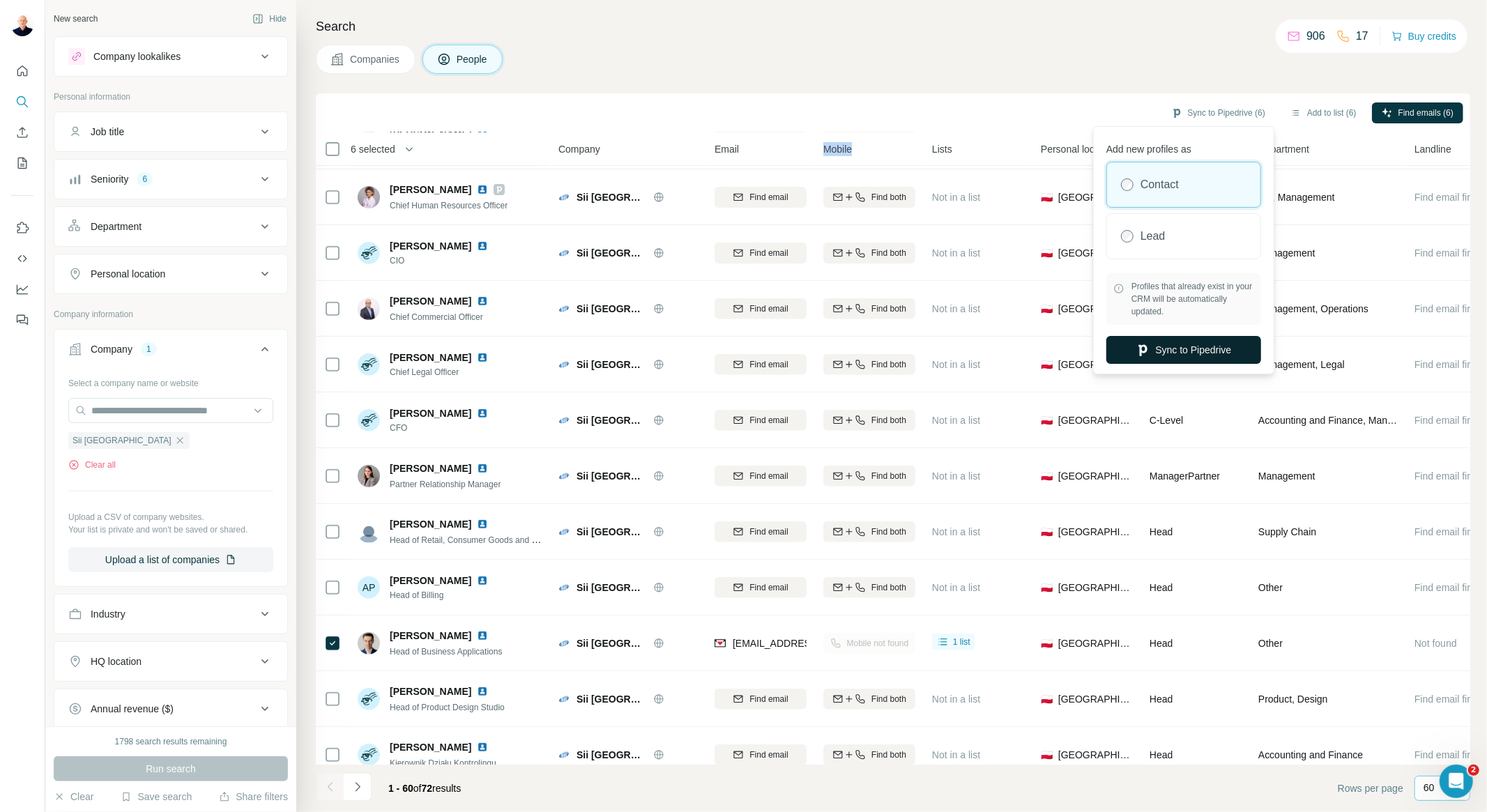
click at [1184, 354] on button "Sync to Pipedrive" at bounding box center [1184, 350] width 155 height 28
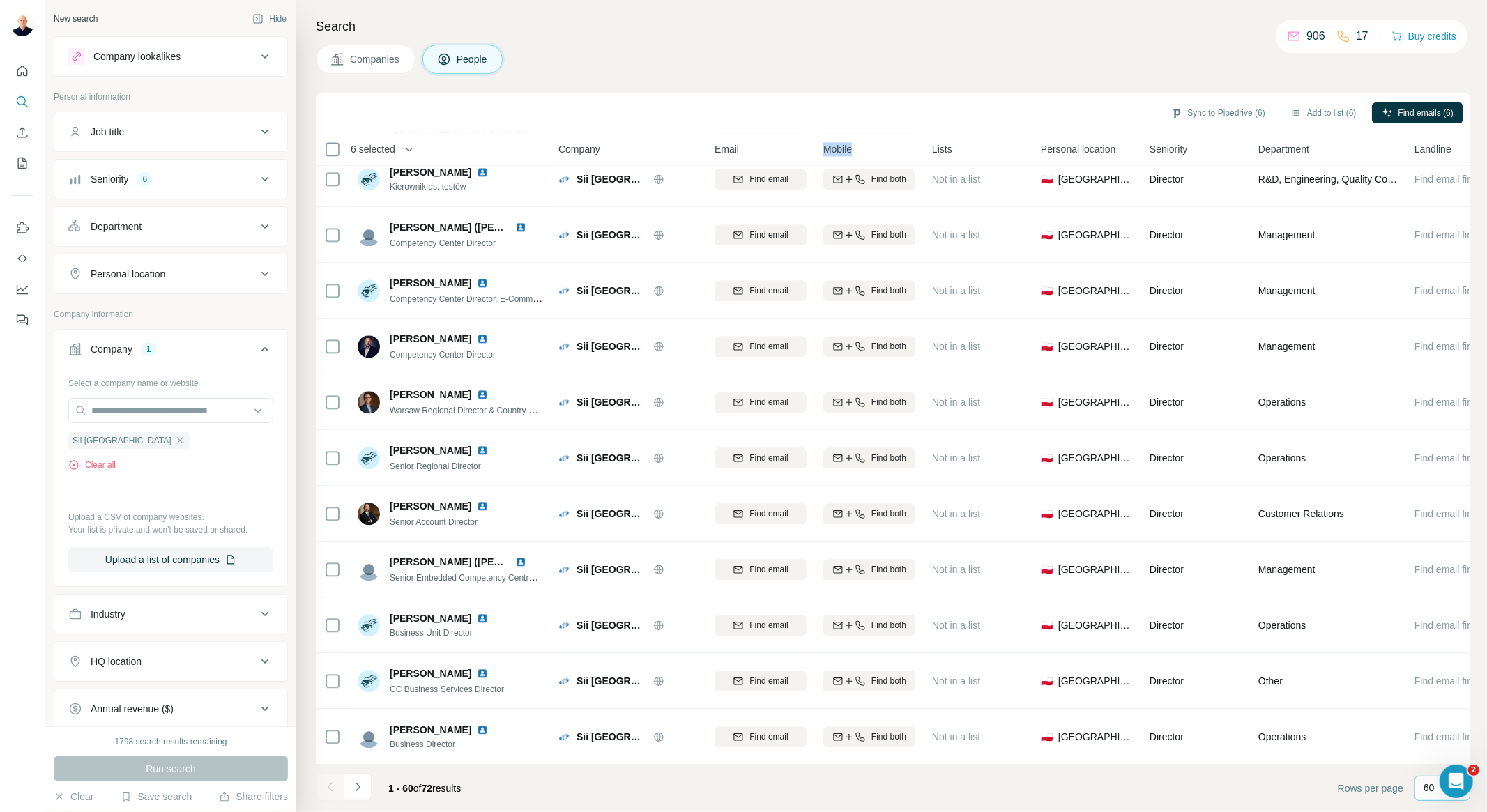
scroll to position [2753, 0]
click at [359, 784] on icon "Navigate to next page" at bounding box center [358, 787] width 14 height 14
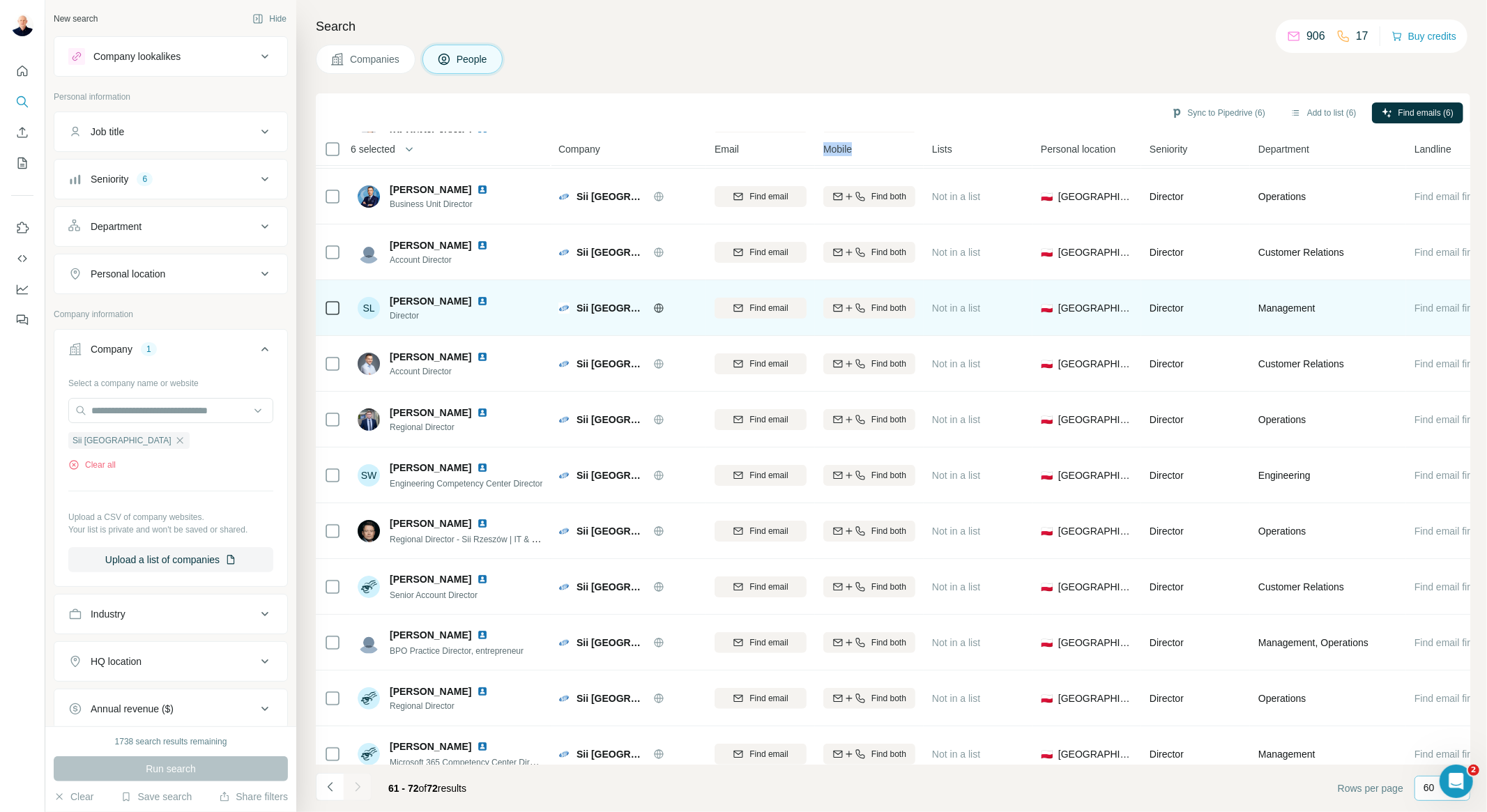
scroll to position [77, 0]
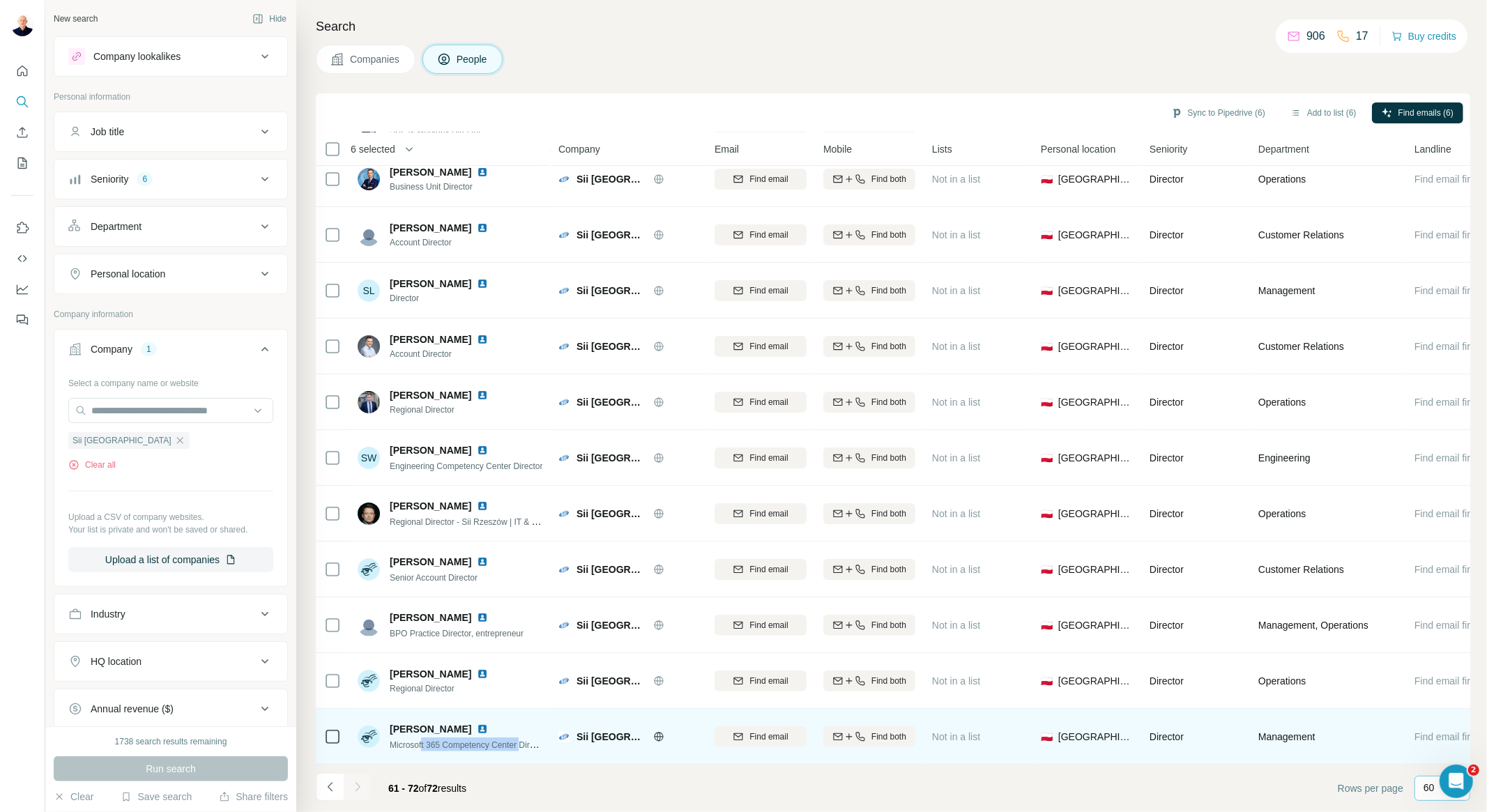
drag, startPoint x: 456, startPoint y: 734, endPoint x: 580, endPoint y: 704, distance: 127.6
click at [530, 739] on span "Microsoft 365 Competency Center Director" at bounding box center [469, 744] width 158 height 11
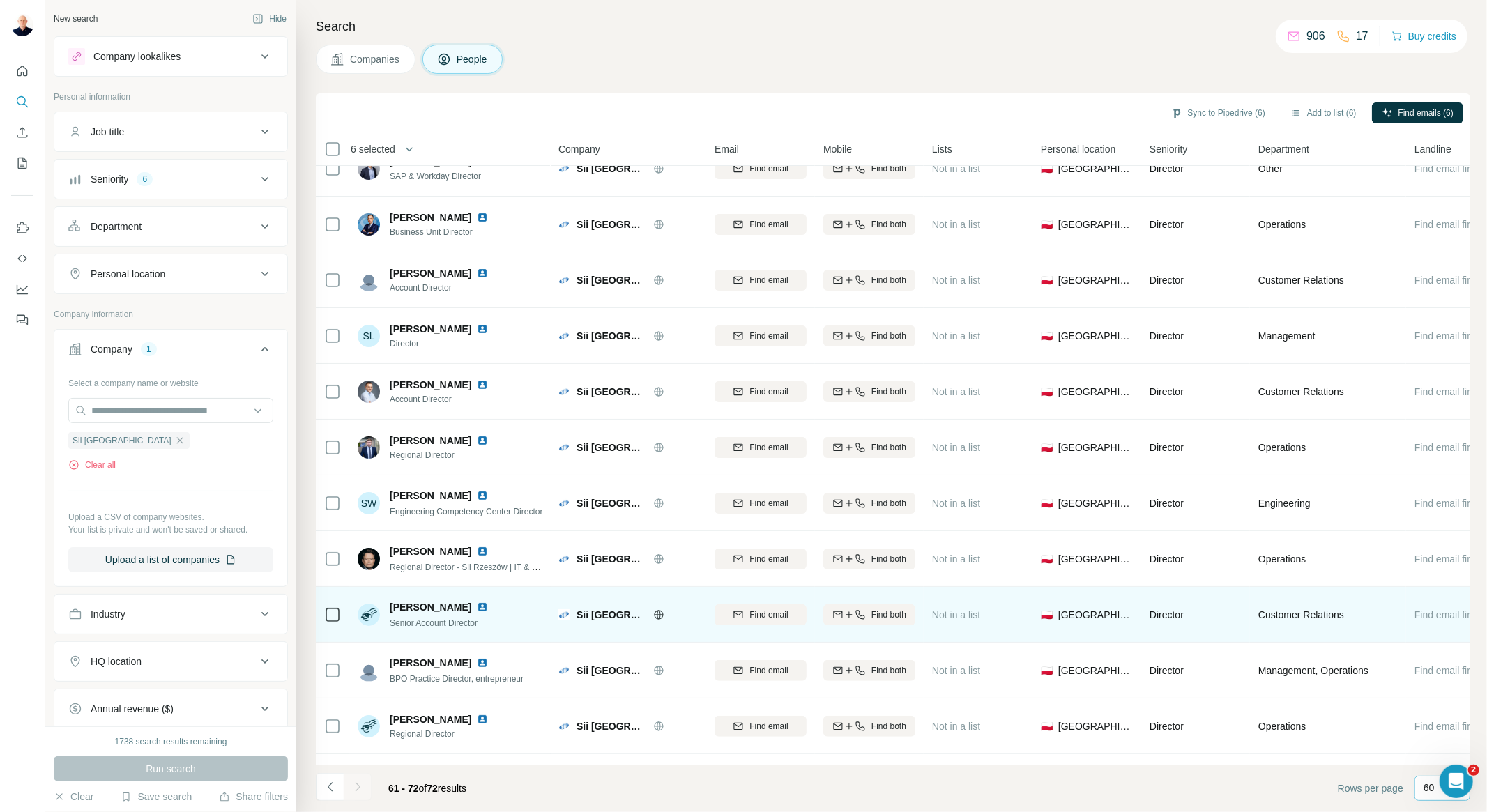
scroll to position [0, 0]
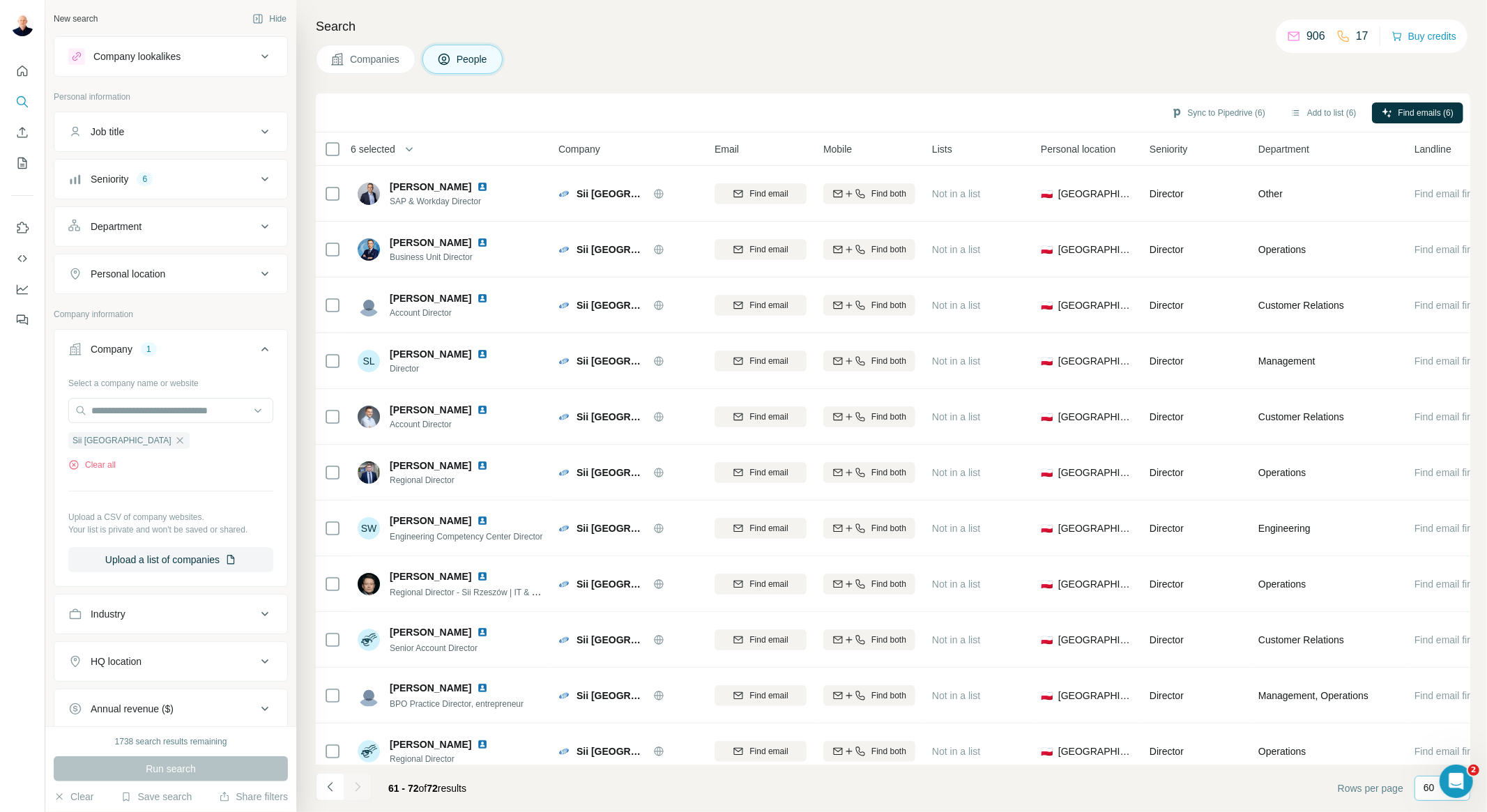
click at [695, 32] on h4 "Search" at bounding box center [893, 26] width 1155 height 19
click at [174, 441] on icon "button" at bounding box center [180, 440] width 11 height 11
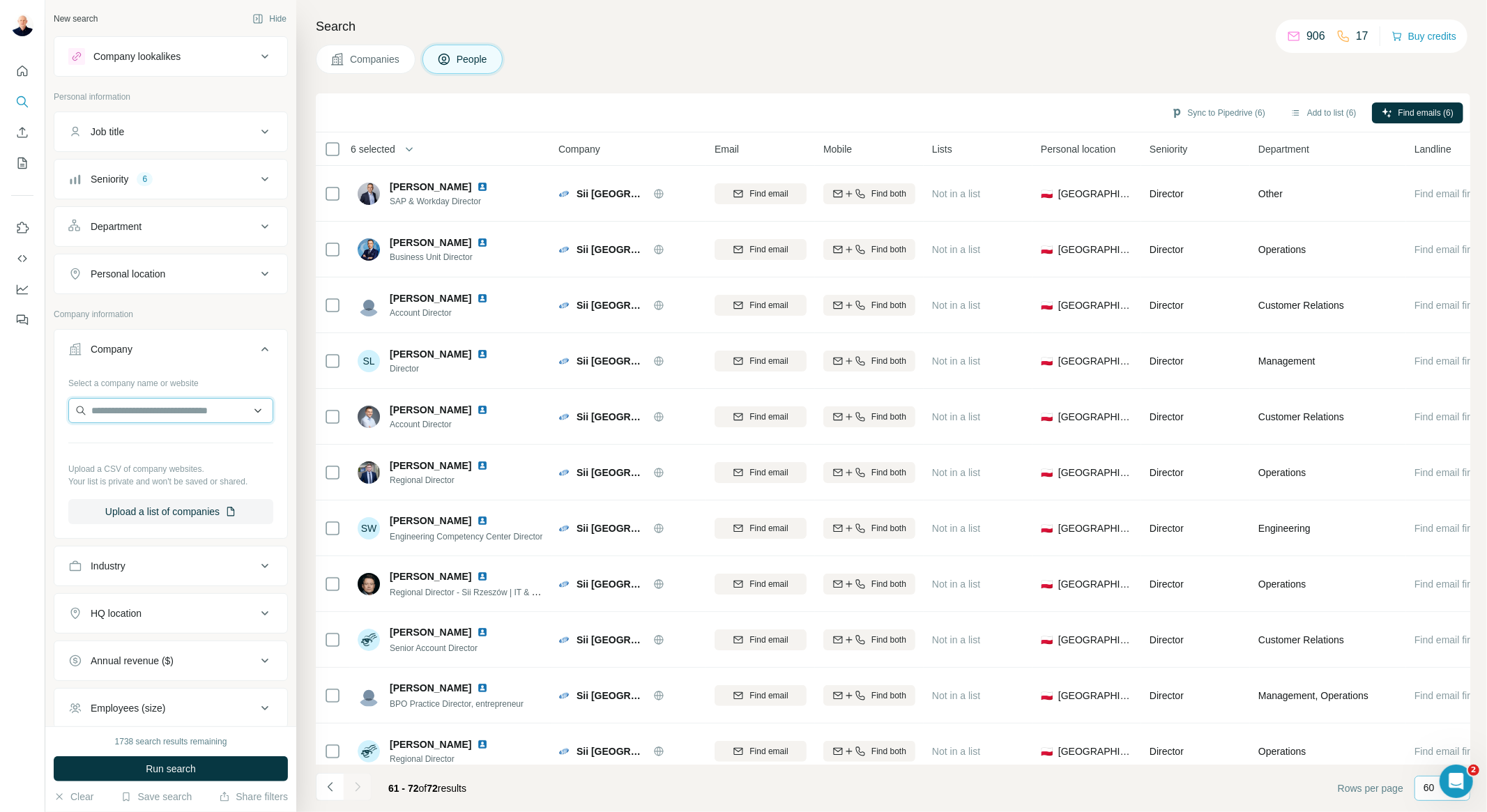
click at [126, 417] on input "text" at bounding box center [171, 411] width 205 height 25
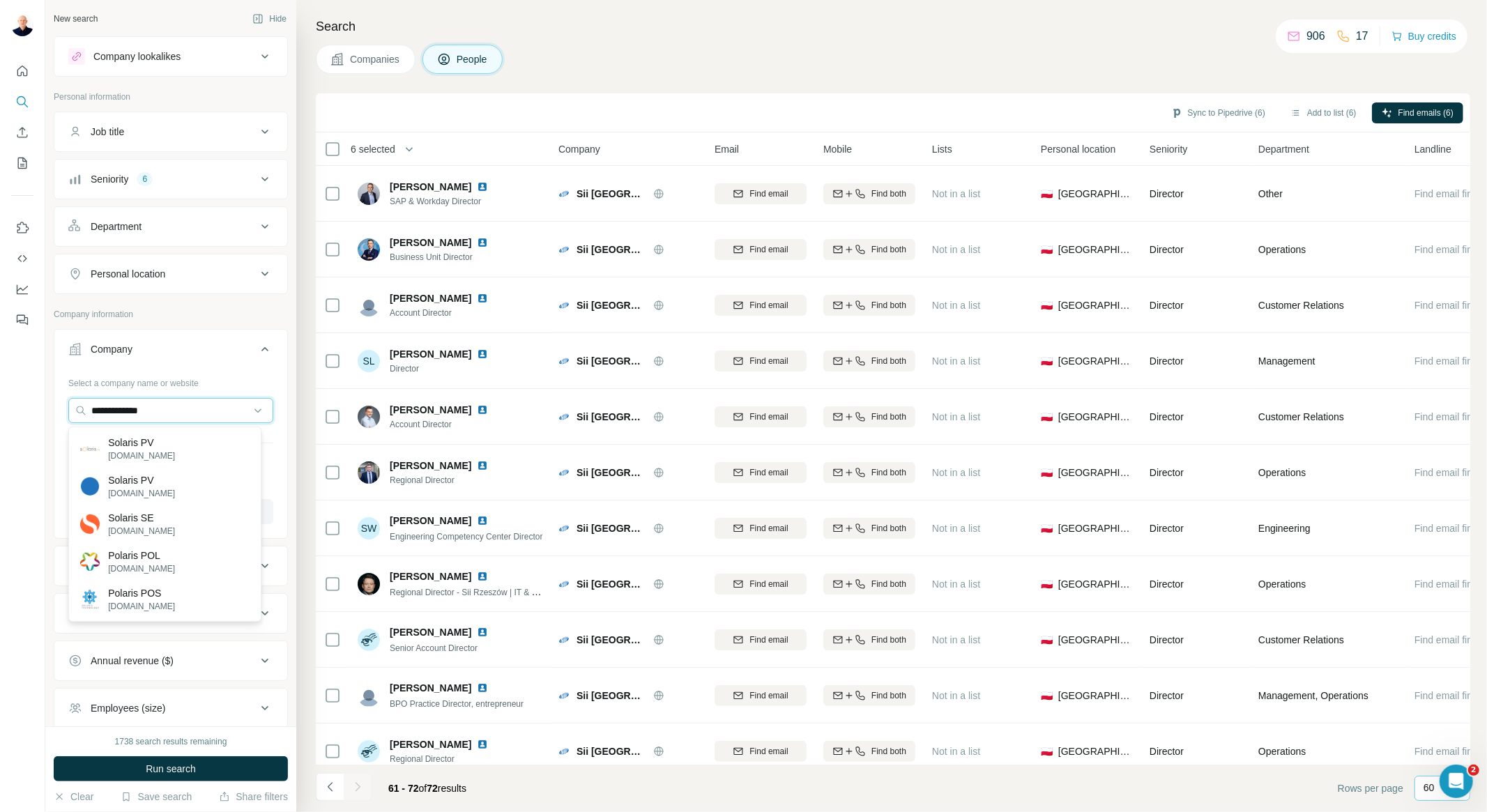
type input "**********"
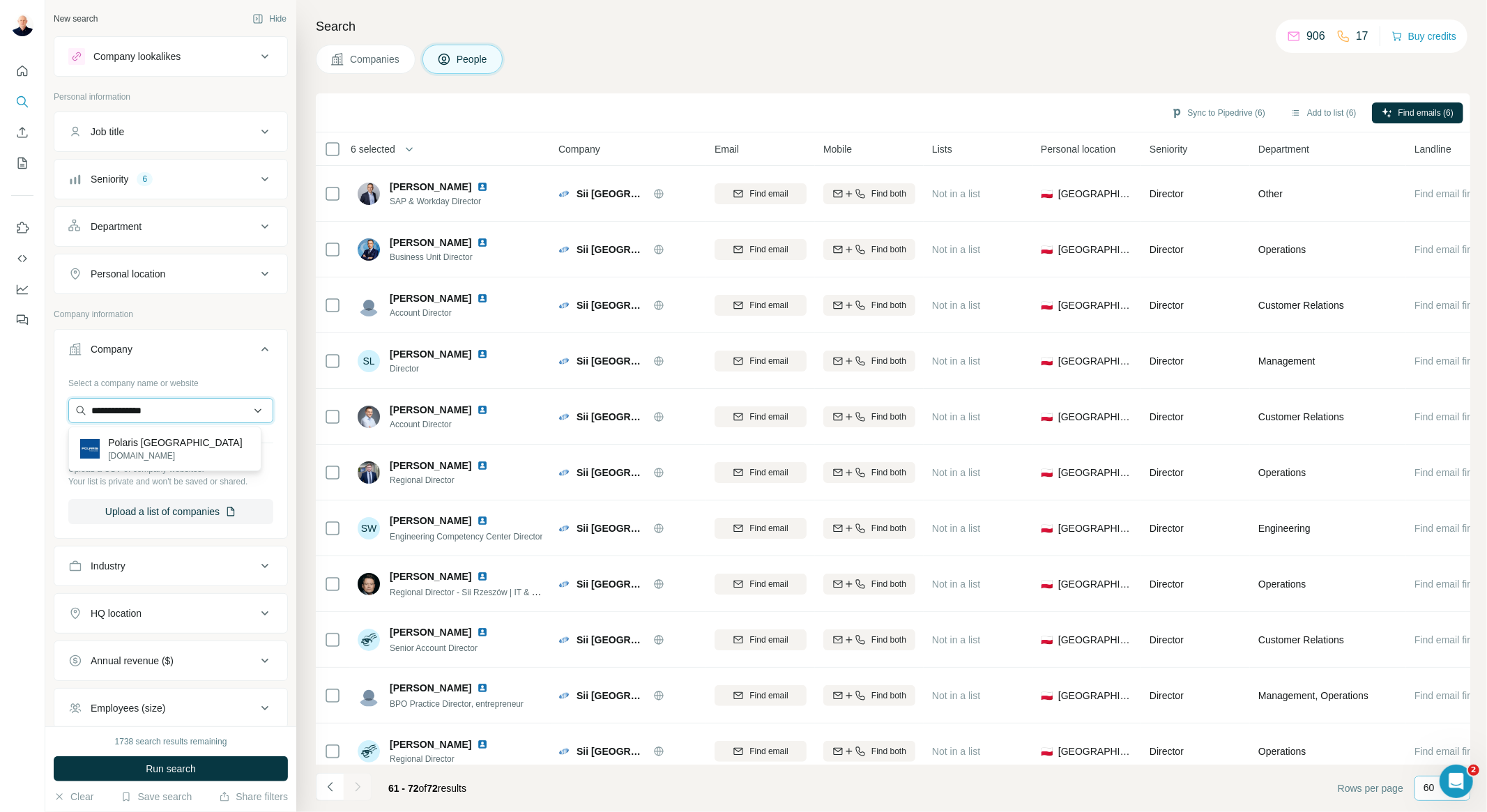
drag, startPoint x: 161, startPoint y: 411, endPoint x: 79, endPoint y: 410, distance: 82.0
click at [79, 410] on input "**********" at bounding box center [171, 411] width 205 height 25
click at [25, 442] on div at bounding box center [22, 406] width 45 height 812
click at [361, 61] on span "Companies" at bounding box center [375, 59] width 51 height 14
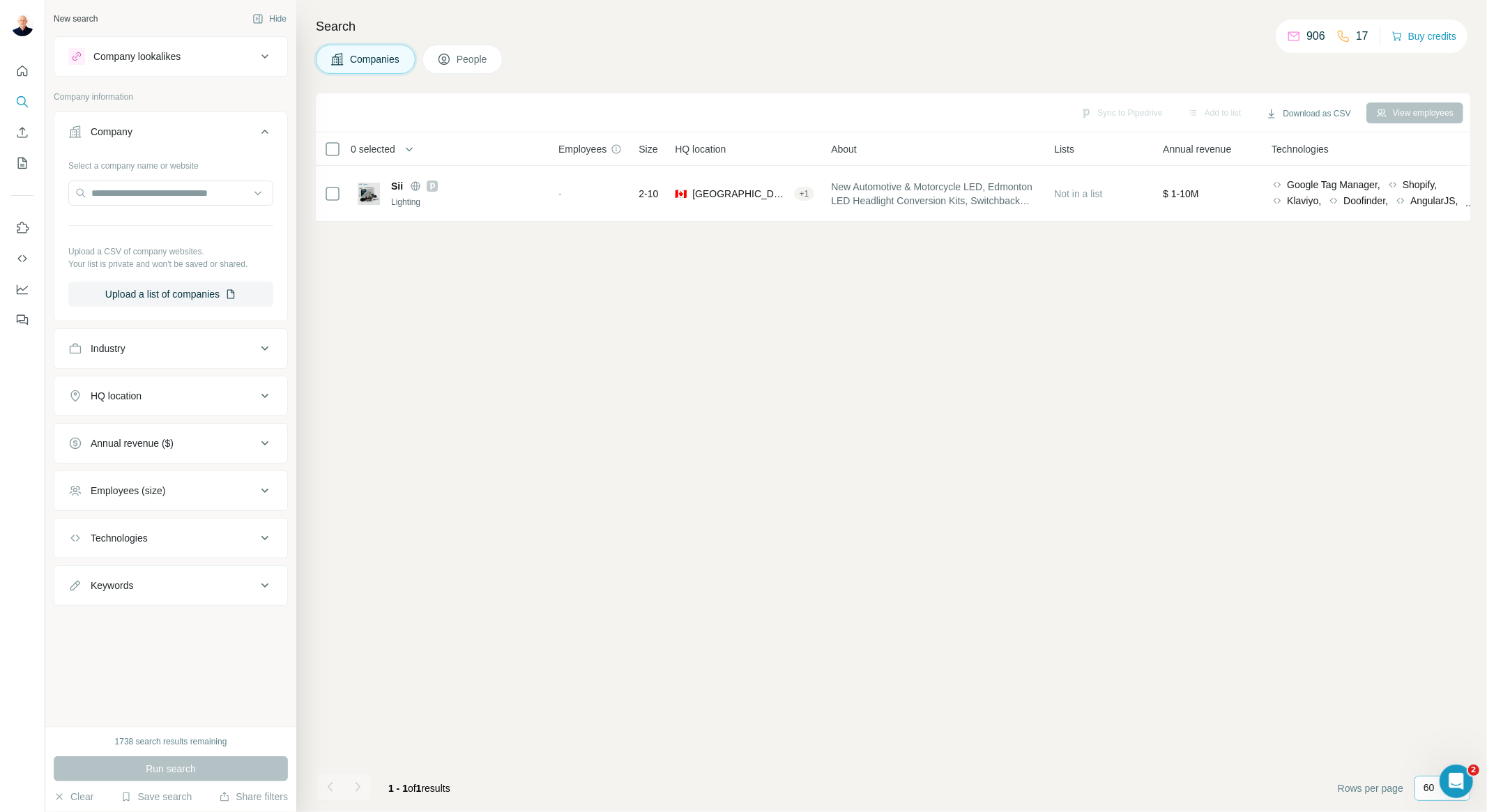
click at [135, 356] on button "Industry" at bounding box center [171, 348] width 233 height 33
click at [142, 374] on div at bounding box center [163, 383] width 172 height 24
click at [435, 273] on div "Sync to Pipedrive Add to list Download as CSV View employees 0 selected Compani…" at bounding box center [893, 452] width 1155 height 719
